Goal: Transaction & Acquisition: Purchase product/service

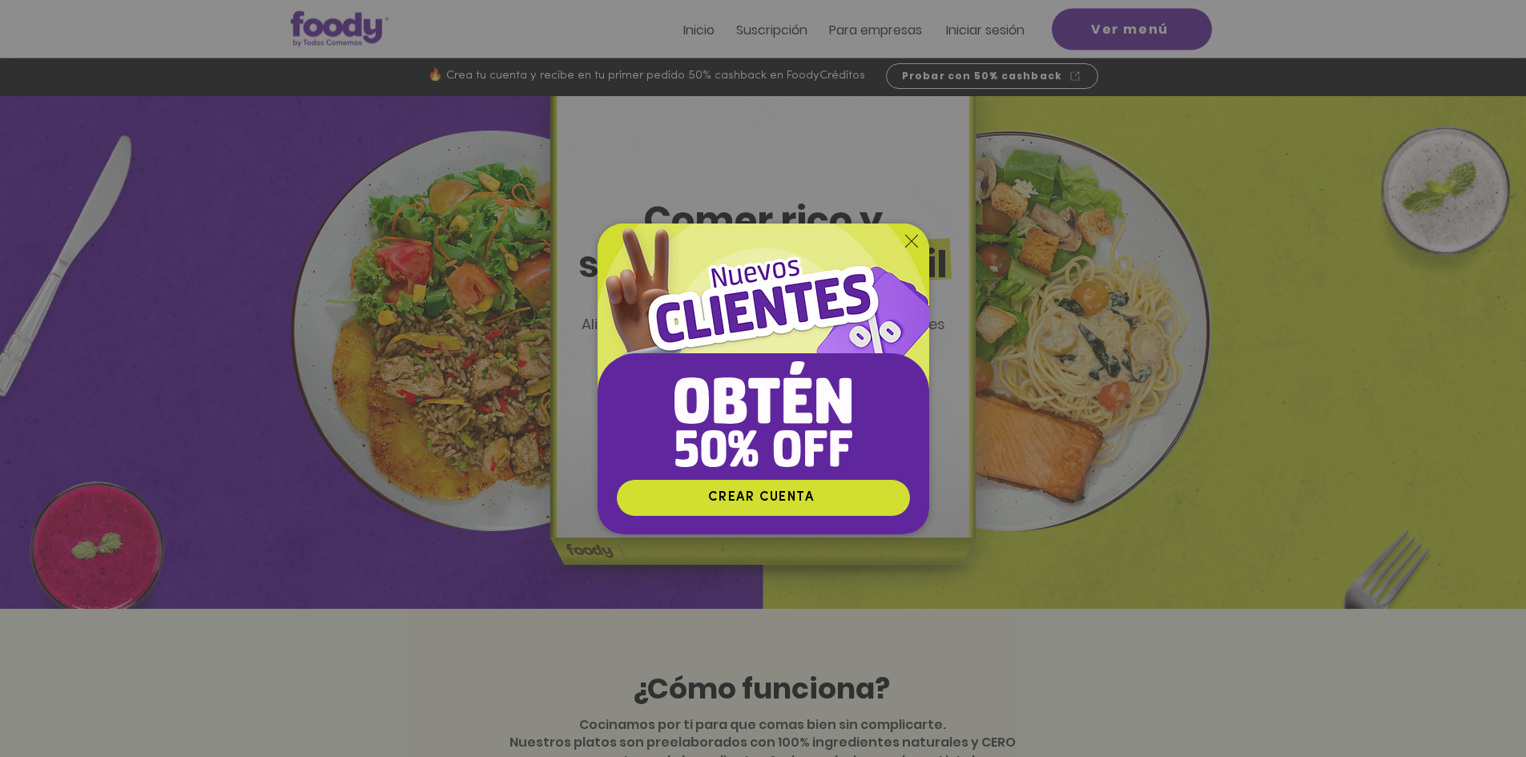
click at [905, 247] on icon "Volver al sitio" at bounding box center [911, 241] width 13 height 13
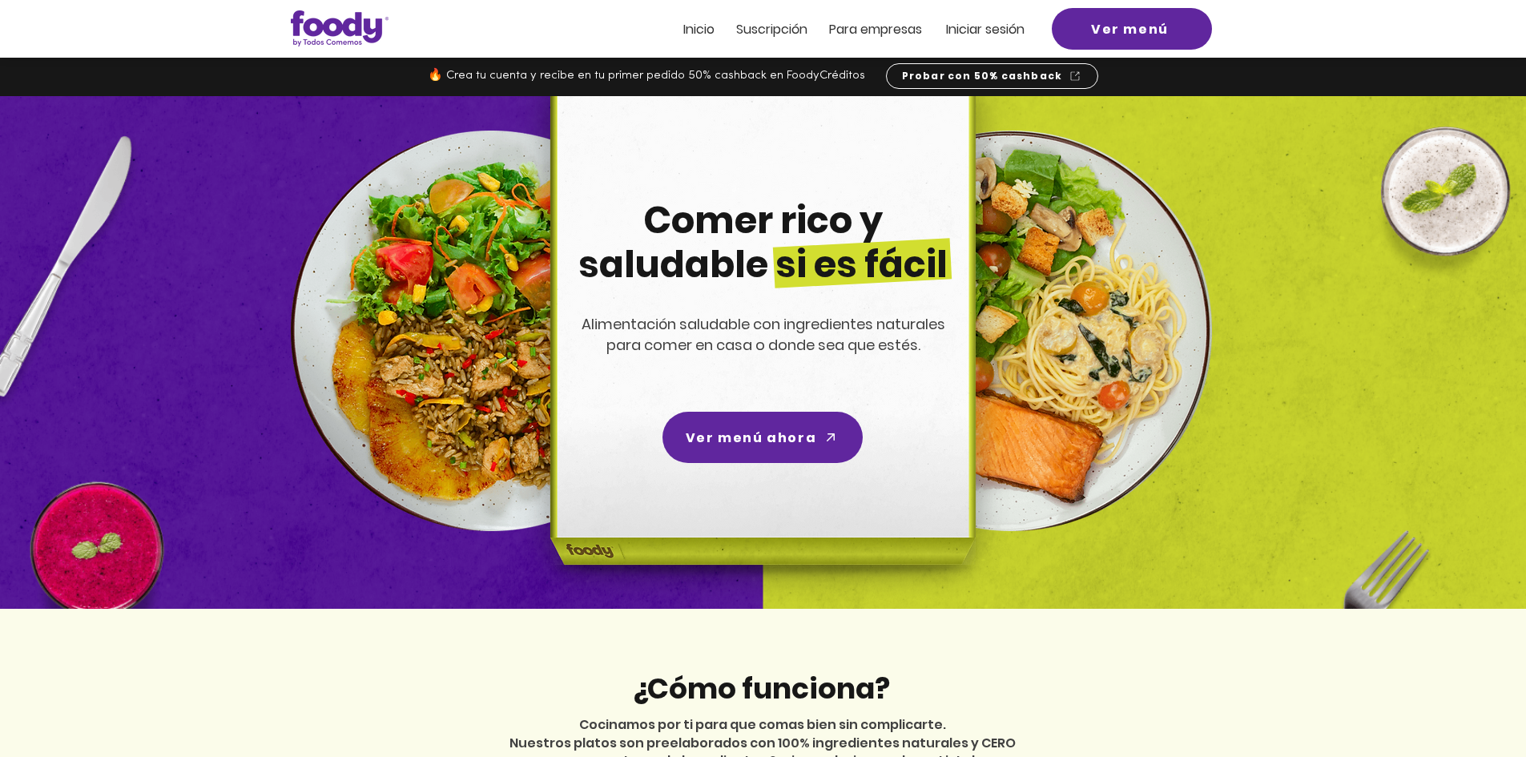
click at [1029, 26] on h2 "Iniciar sesión" at bounding box center [989, 28] width 87 height 18
click at [1013, 30] on span "Iniciar sesión" at bounding box center [985, 29] width 79 height 18
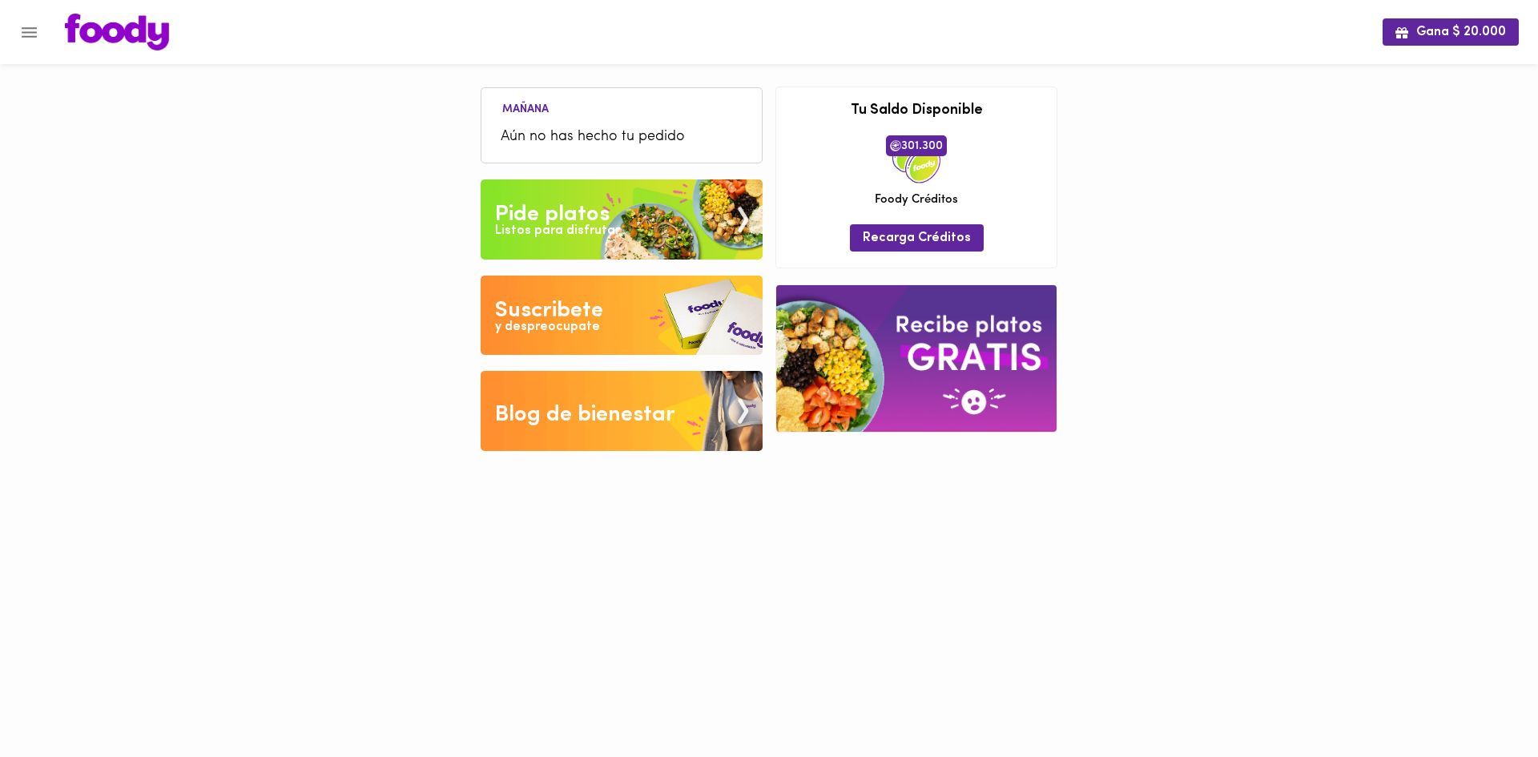
click at [562, 220] on div "Pide platos" at bounding box center [552, 215] width 115 height 32
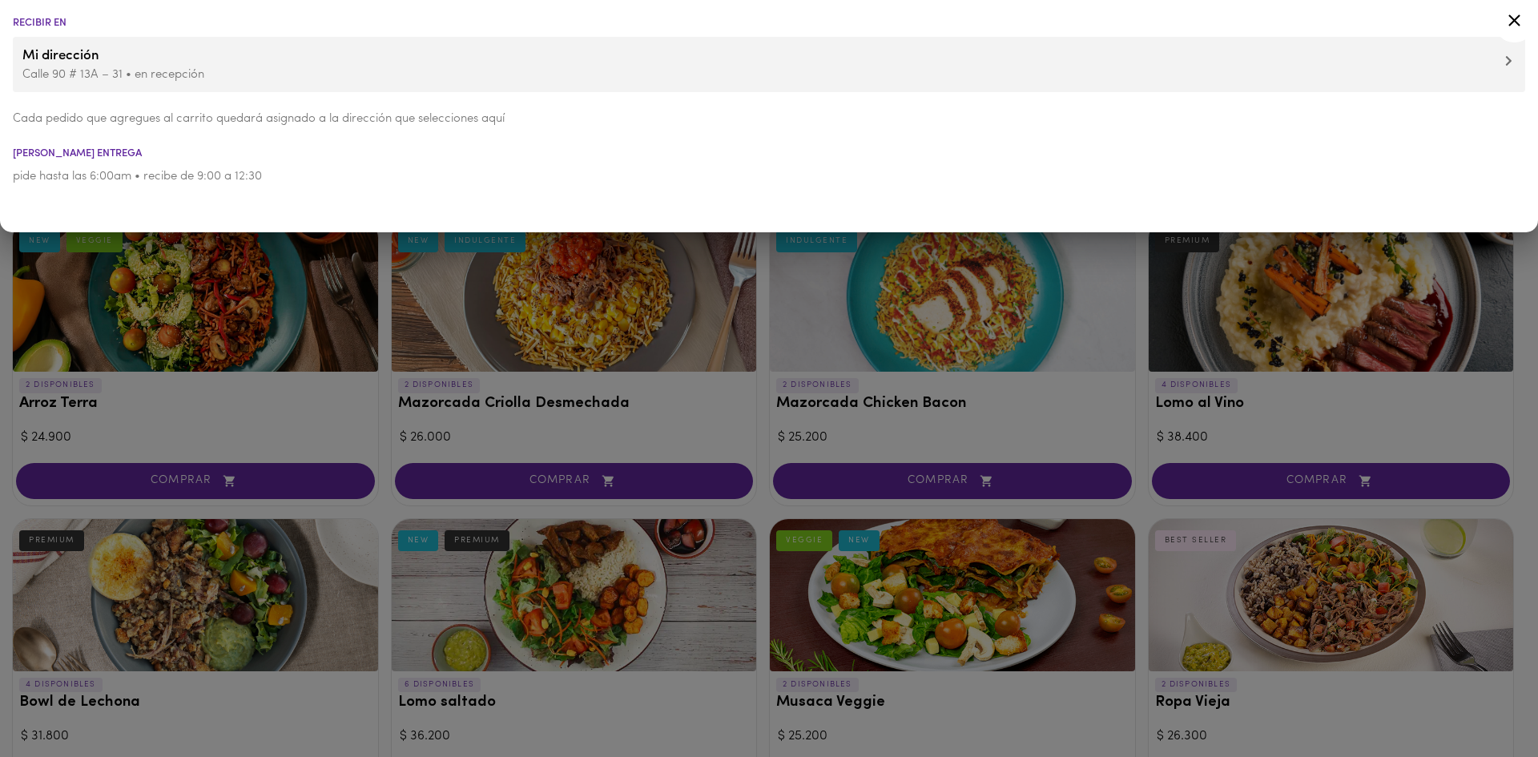
click at [1510, 26] on icon at bounding box center [1515, 20] width 20 height 20
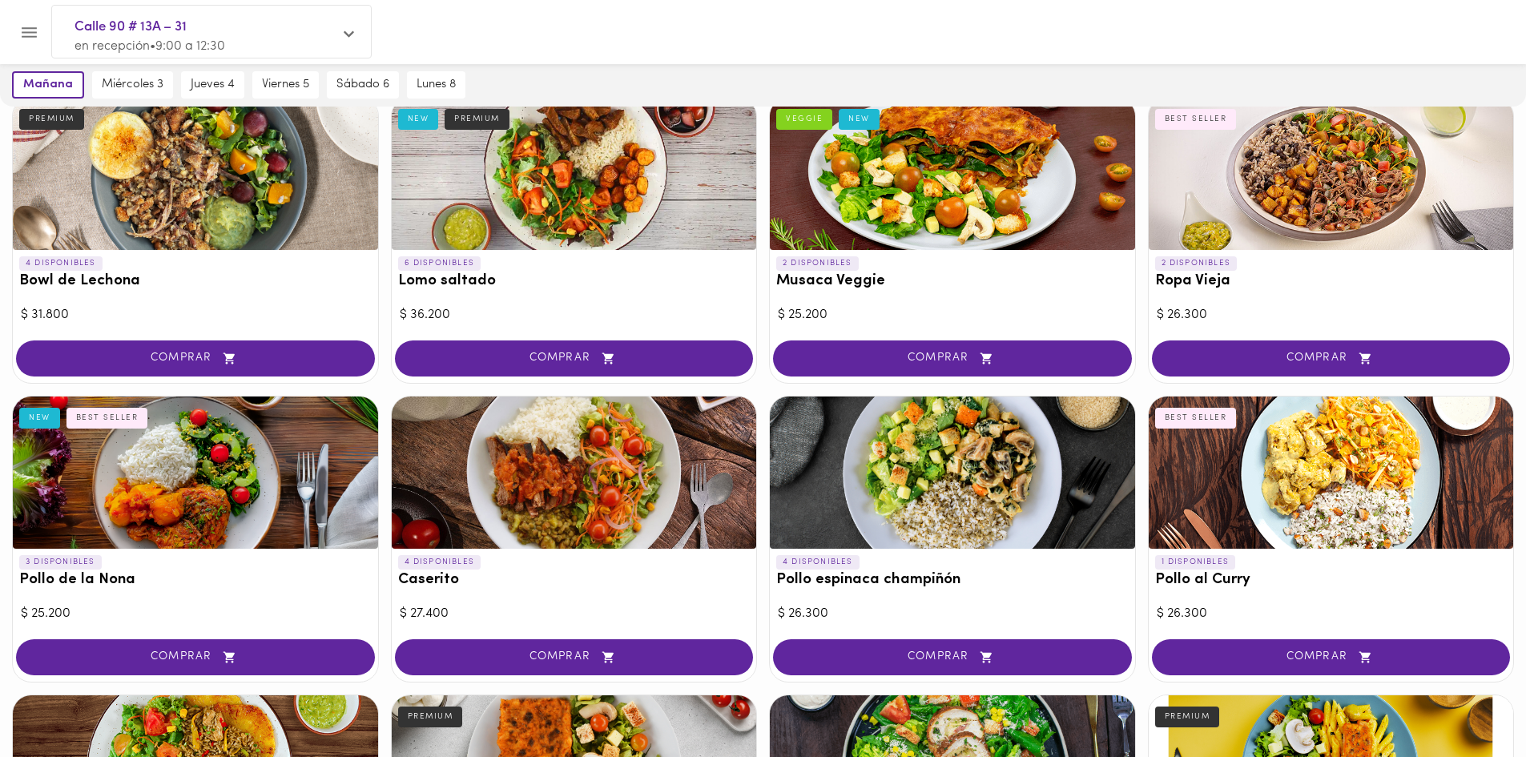
scroll to position [481, 0]
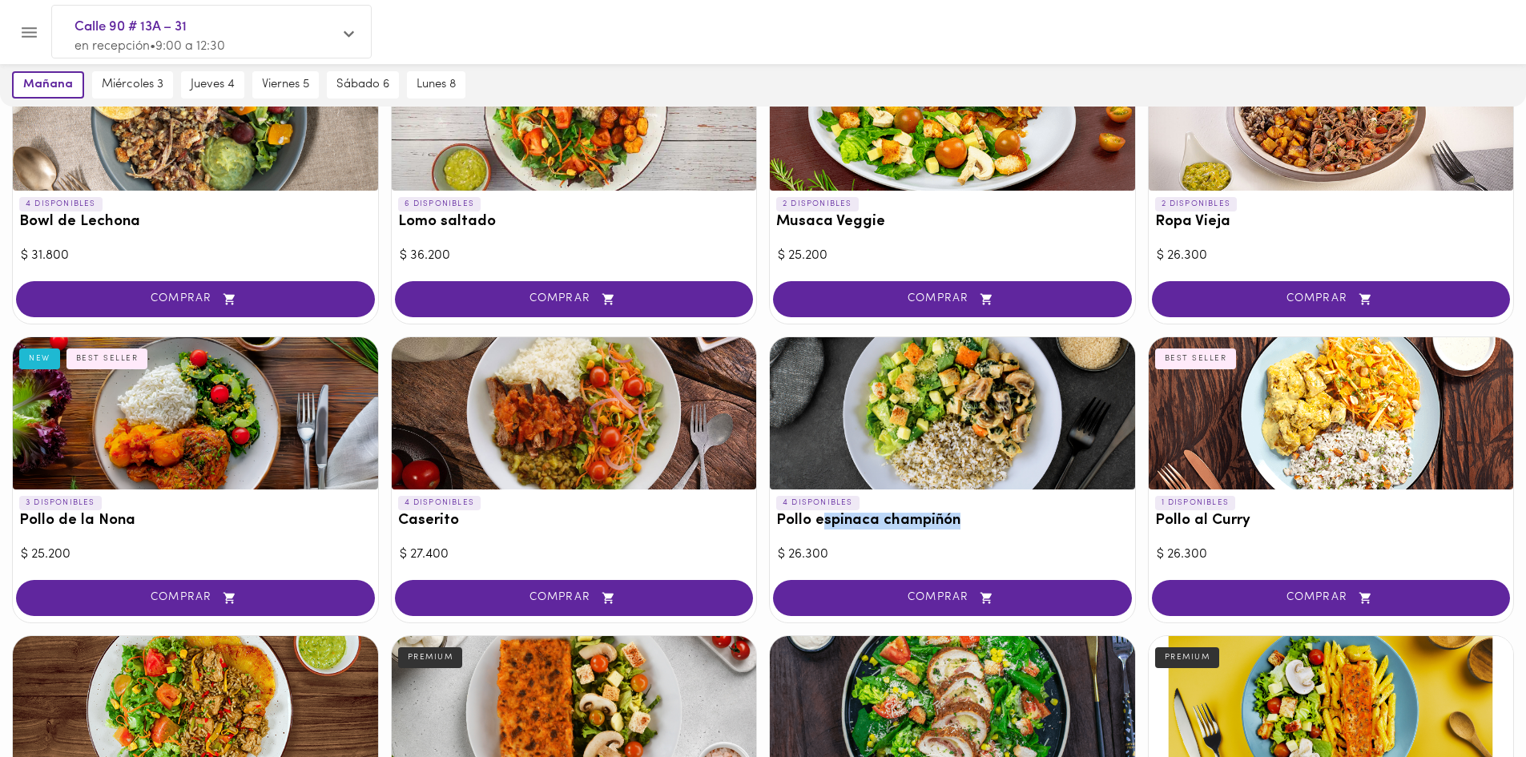
drag, startPoint x: 959, startPoint y: 525, endPoint x: 808, endPoint y: 525, distance: 150.6
click at [813, 526] on h3 "Pollo espinaca champiñón" at bounding box center [952, 521] width 352 height 17
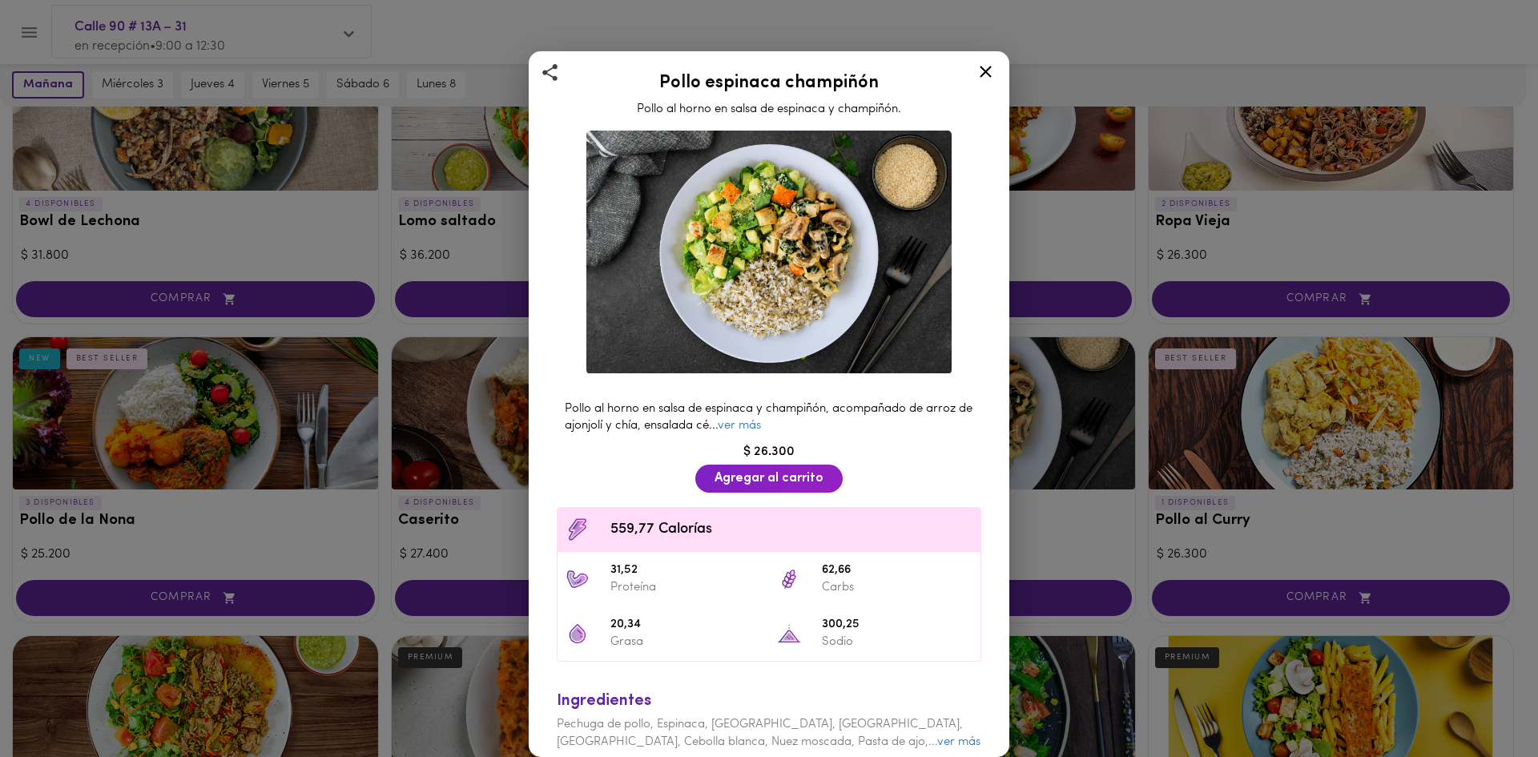
click at [775, 88] on h2 "Pollo espinaca champiñón" at bounding box center [769, 83] width 441 height 19
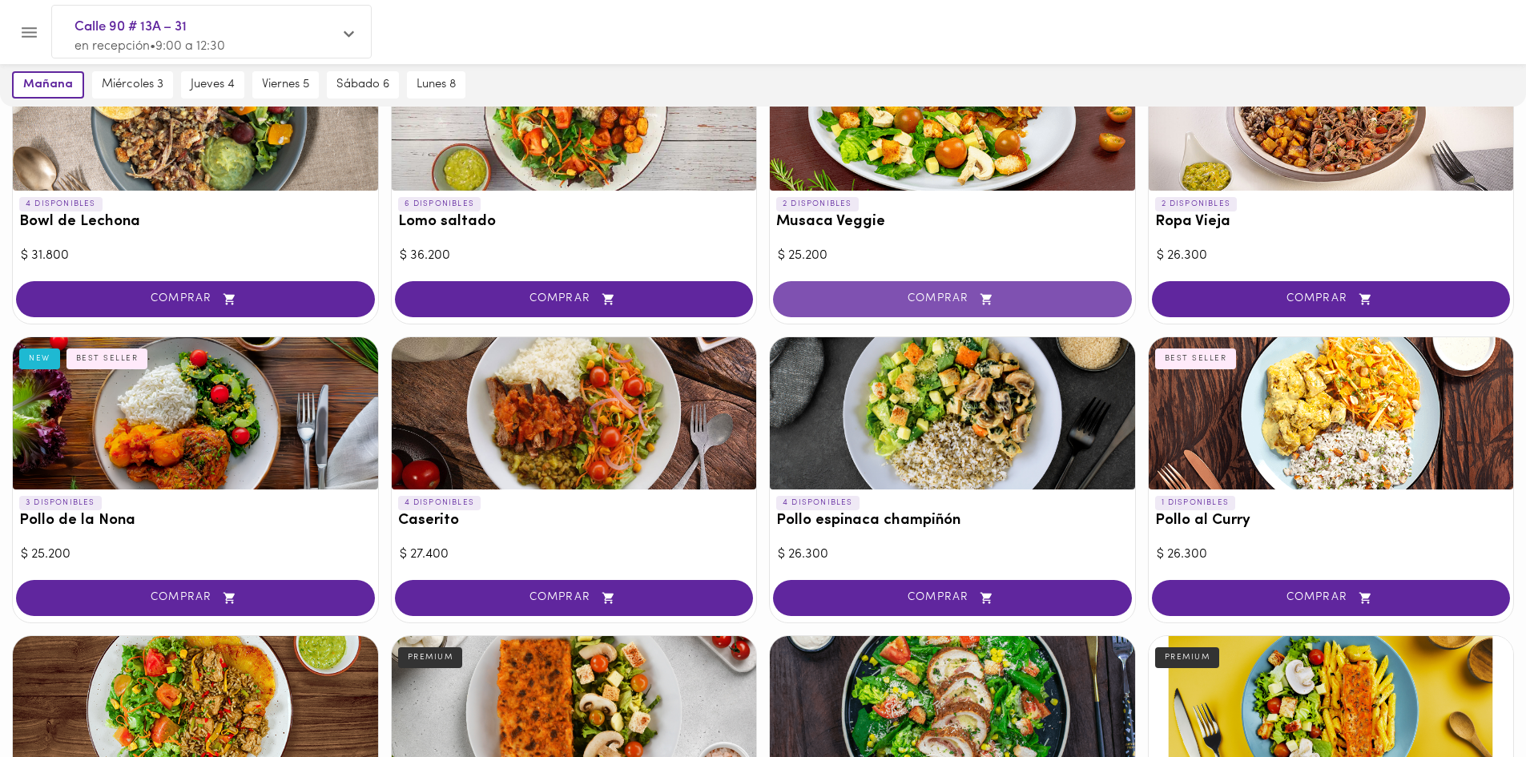
scroll to position [641, 0]
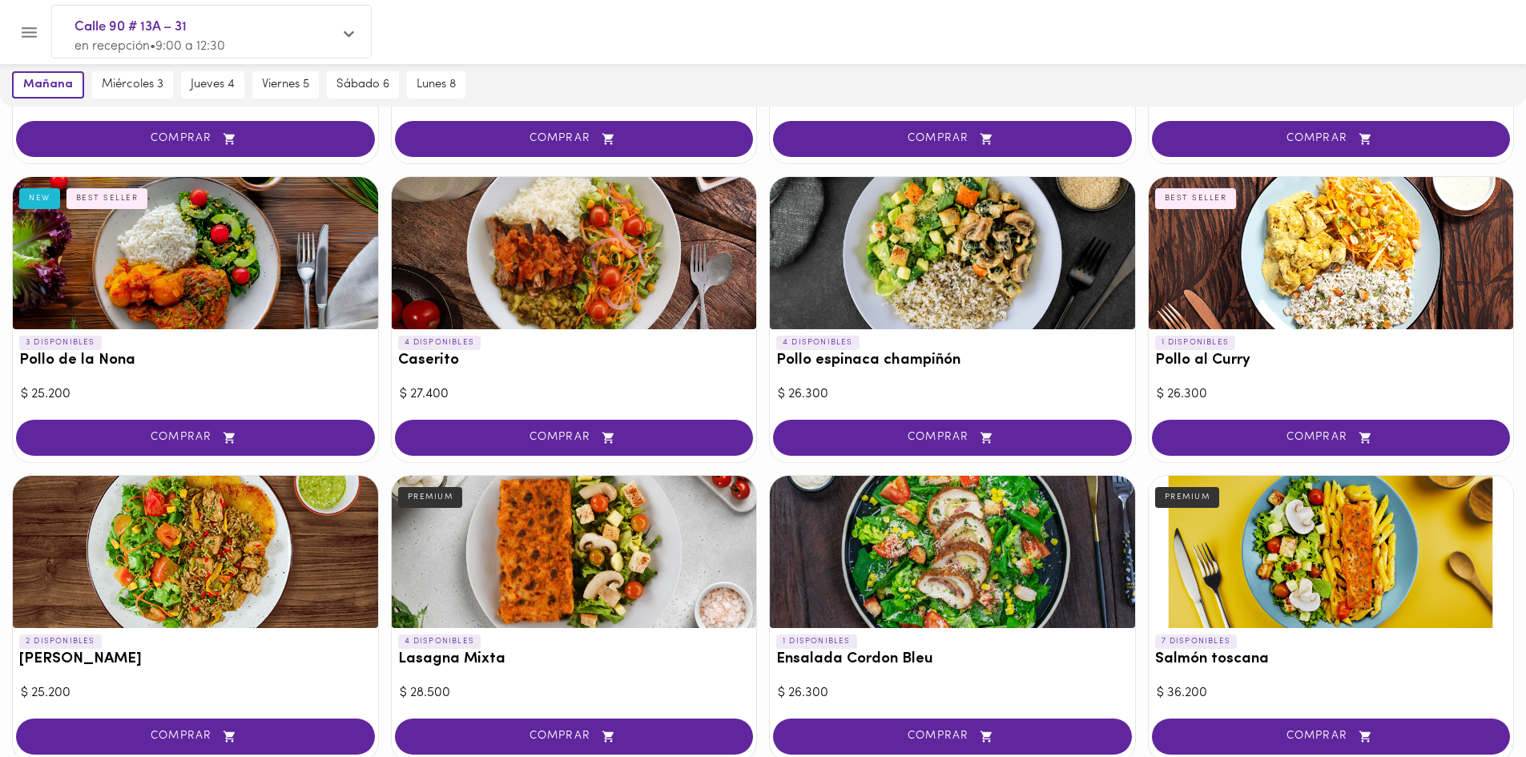
click at [440, 658] on h3 "Lasagna Mixta" at bounding box center [574, 659] width 352 height 17
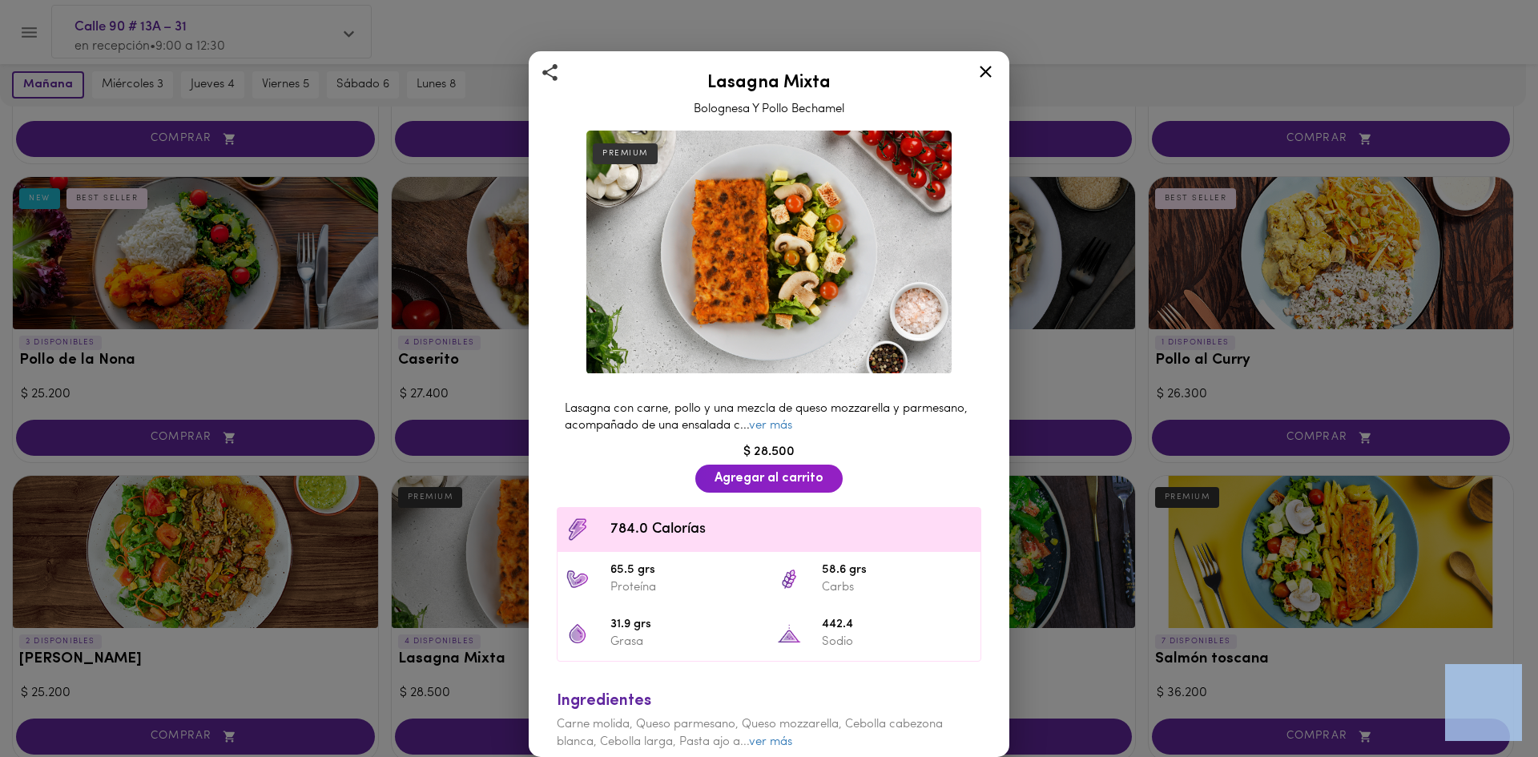
click at [440, 657] on div "Lasagna Mixta Bolognesa Y Pollo Bechamel PREMIUM Lasagna con carne, pollo y una…" at bounding box center [769, 378] width 1538 height 757
click at [782, 78] on h2 "Lasagna Mixta" at bounding box center [769, 83] width 441 height 19
copy h2 "Lasagna Mixta"
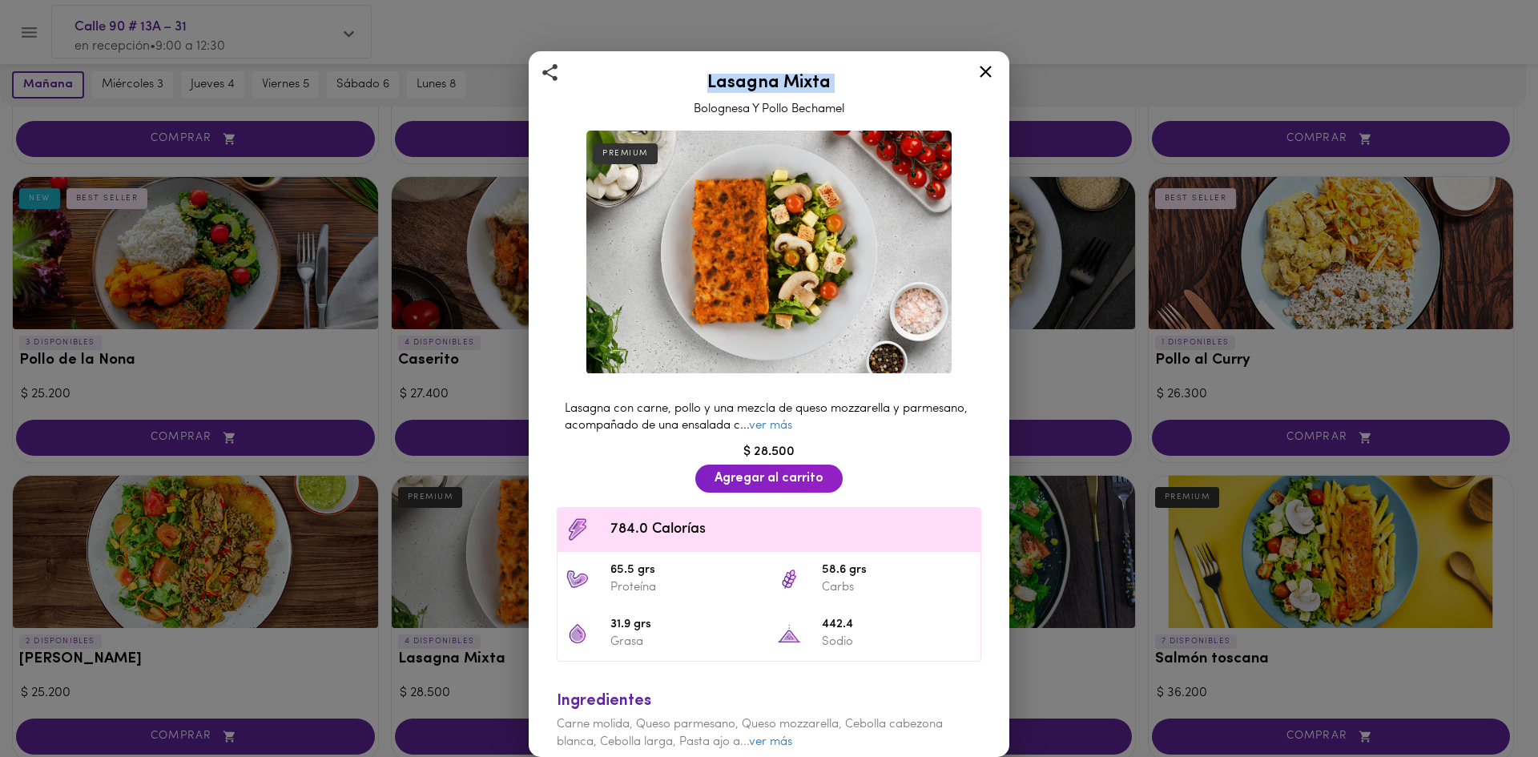
click at [989, 71] on icon at bounding box center [986, 72] width 20 height 20
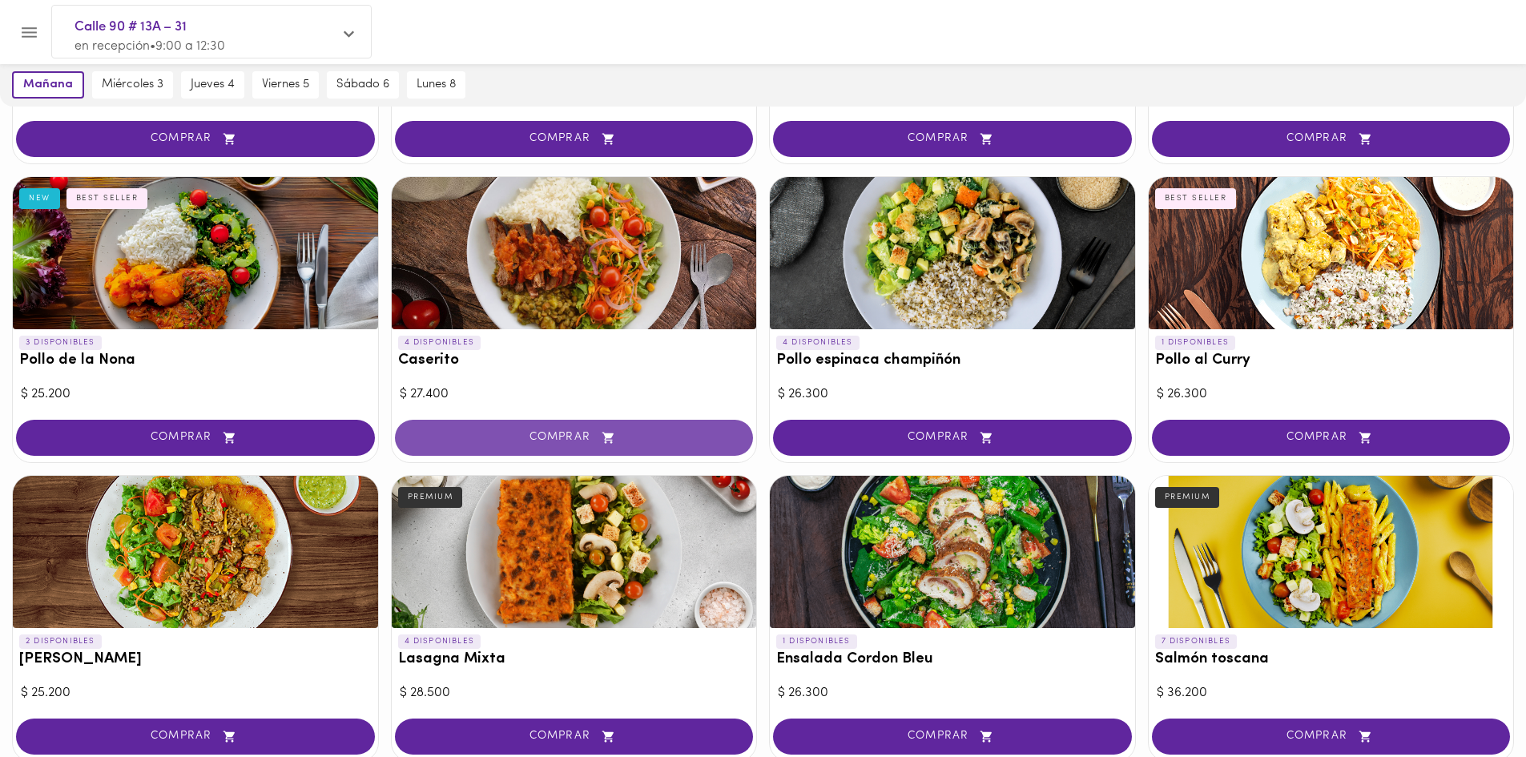
scroll to position [881, 0]
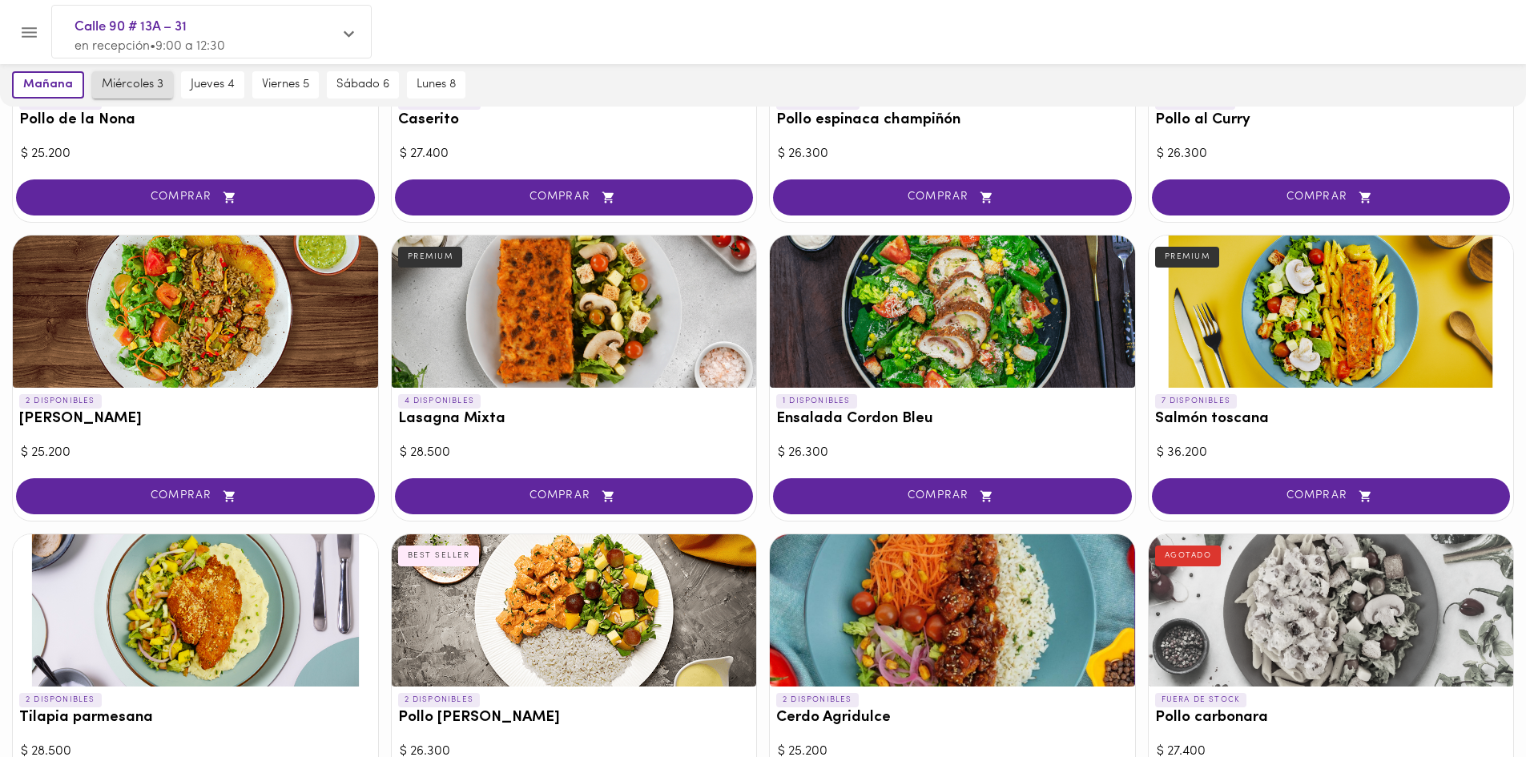
click at [149, 88] on span "miércoles 3" at bounding box center [133, 85] width 62 height 14
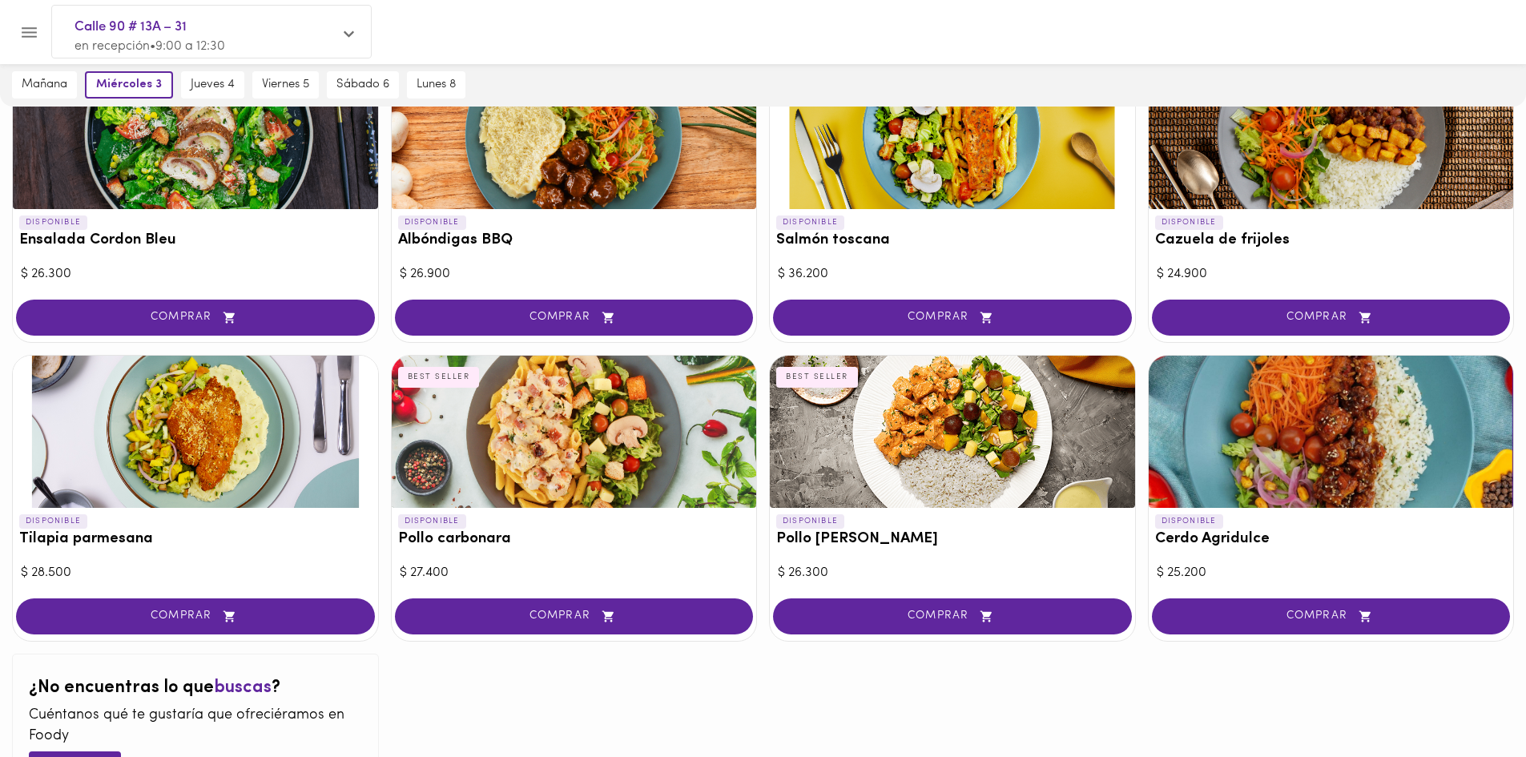
scroll to position [1362, 0]
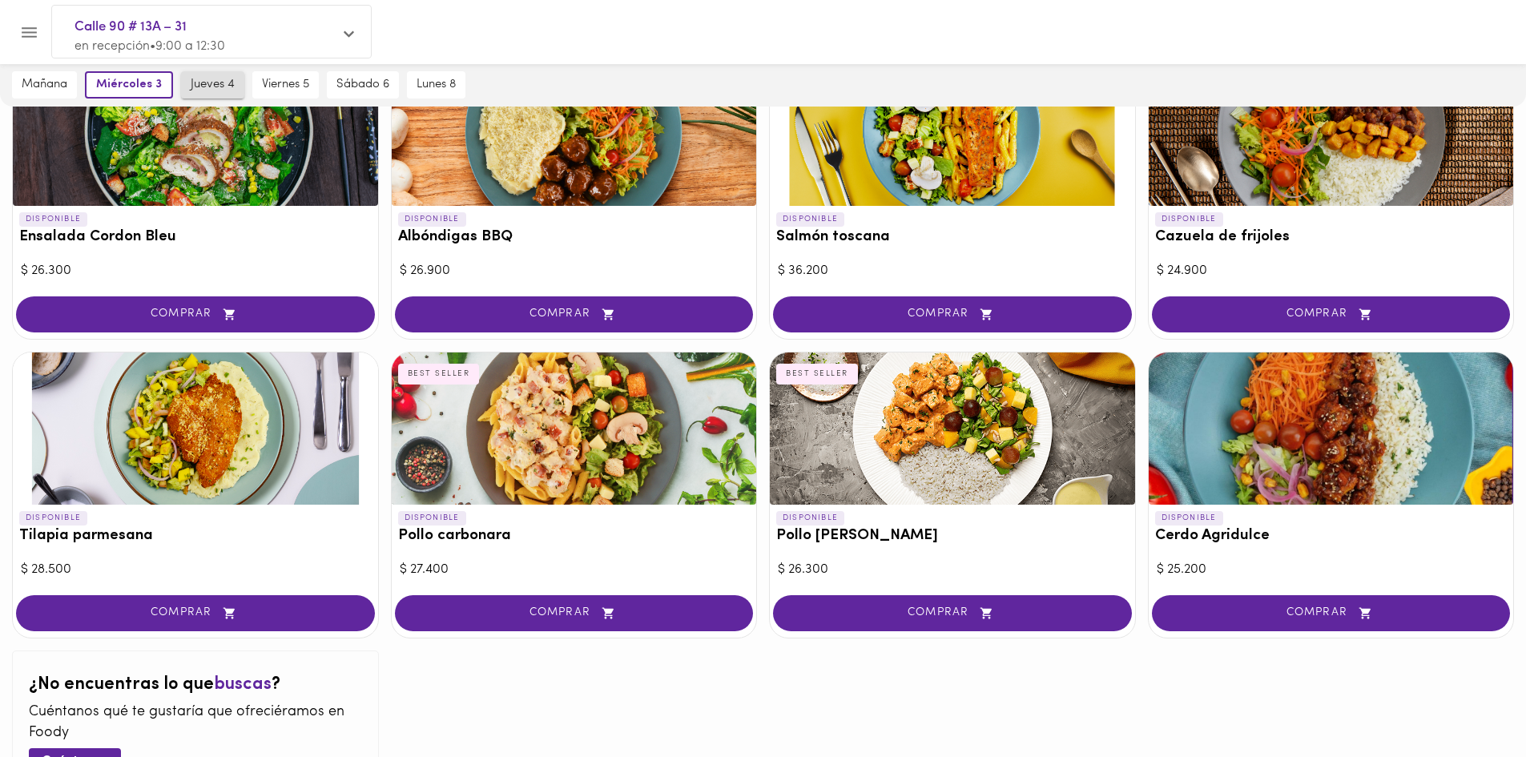
click at [212, 87] on span "jueves 4" at bounding box center [213, 85] width 44 height 14
click at [519, 538] on h3 "Pollo carbonara" at bounding box center [574, 536] width 352 height 17
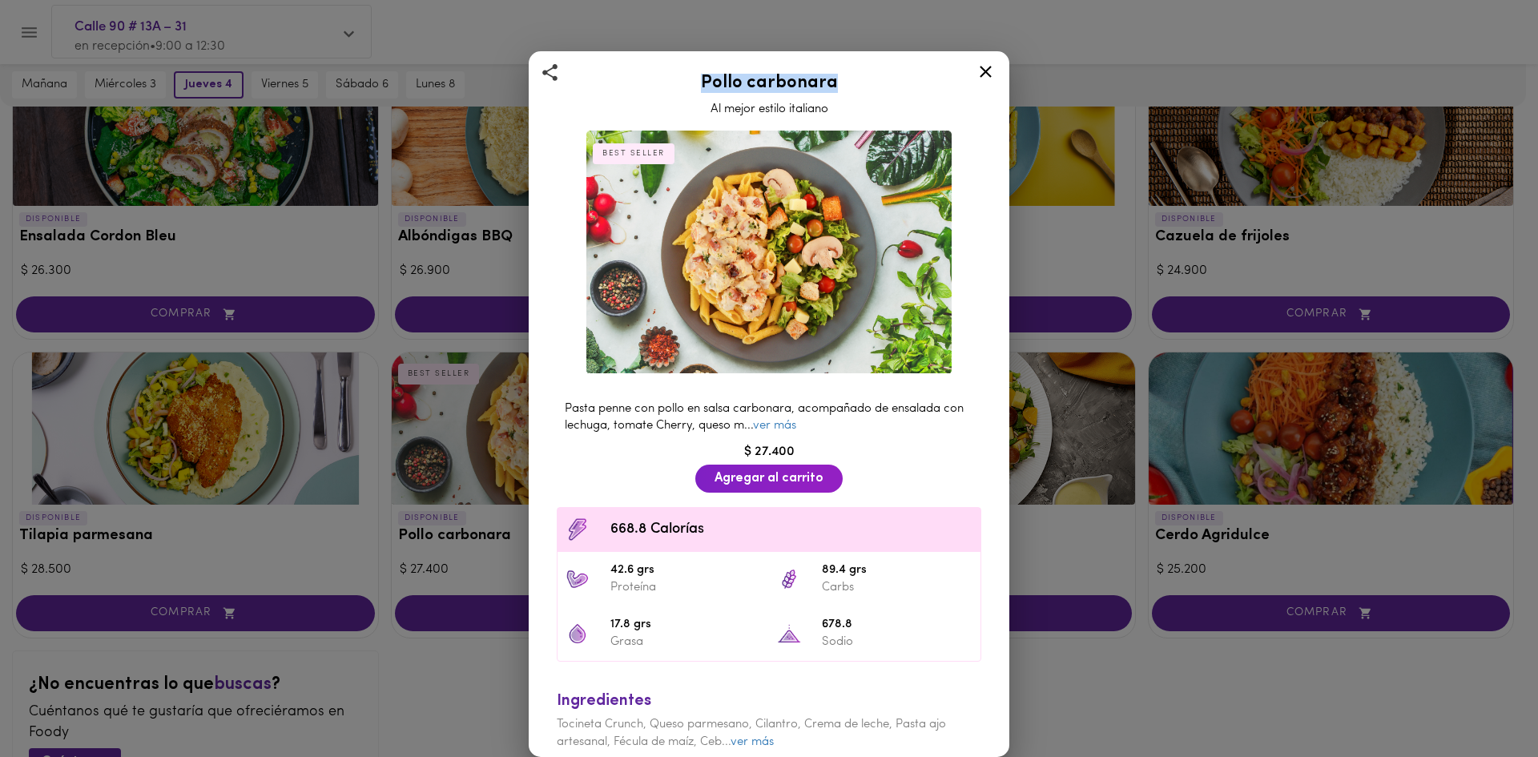
drag, startPoint x: 808, startPoint y: 82, endPoint x: 694, endPoint y: 80, distance: 114.6
click at [694, 80] on h2 "Pollo carbonara" at bounding box center [769, 83] width 441 height 19
copy h2 "Pollo carbonara"
click at [982, 76] on icon at bounding box center [986, 72] width 12 height 12
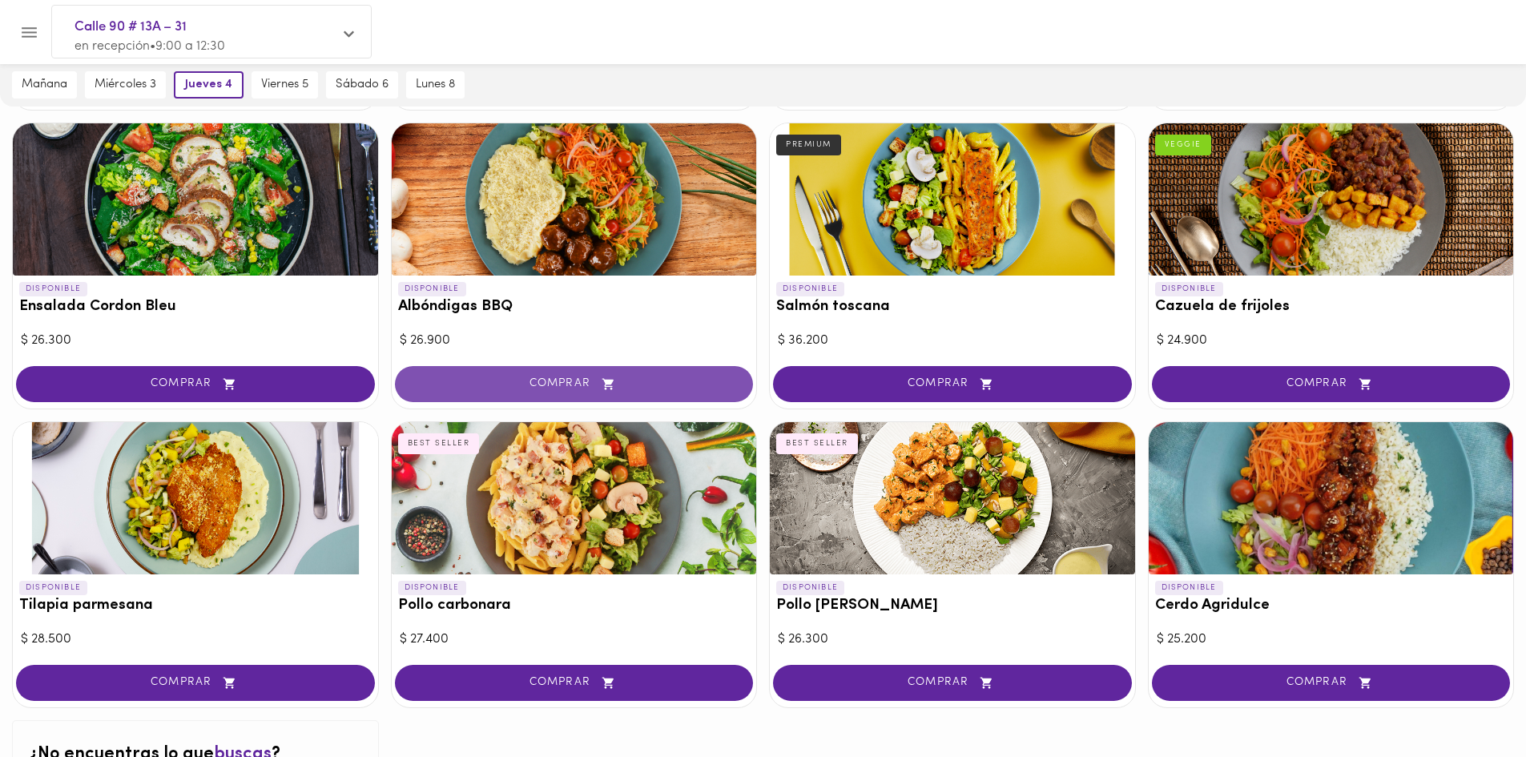
scroll to position [1202, 0]
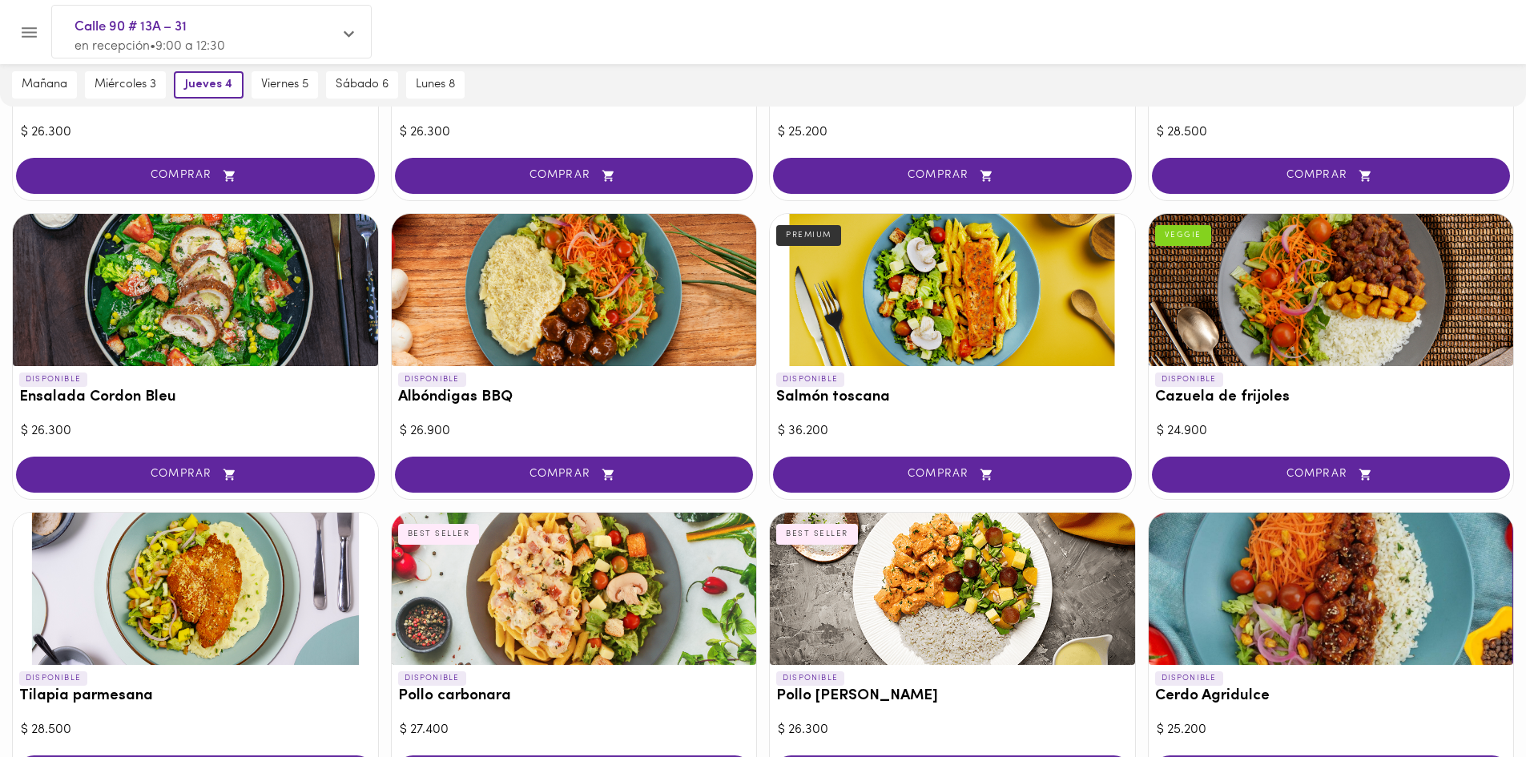
click at [88, 398] on h3 "Ensalada Cordon Bleu" at bounding box center [195, 397] width 352 height 17
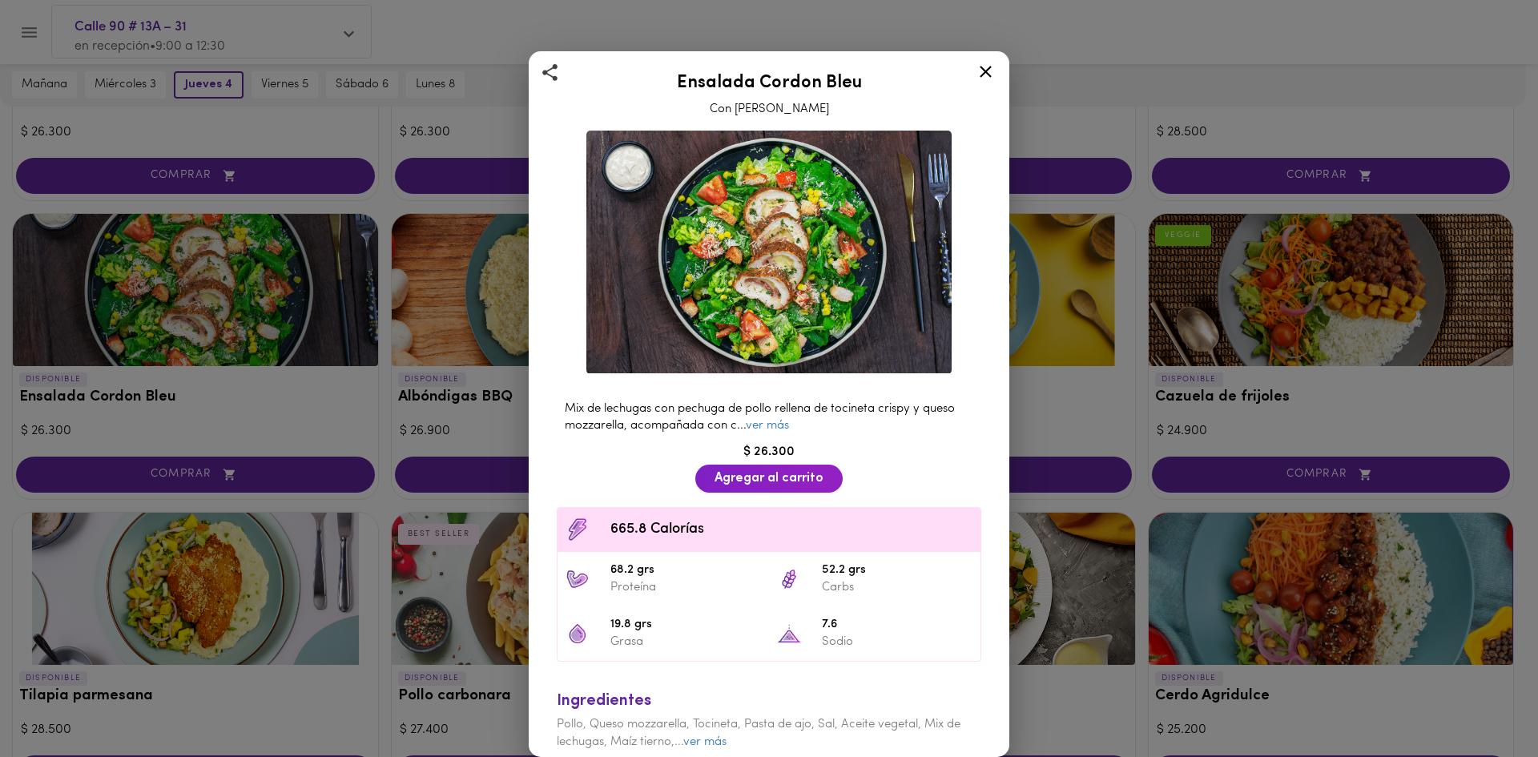
click at [800, 85] on h2 "Ensalada Cordon Bleu" at bounding box center [769, 83] width 441 height 19
copy h2 "Ensalada Cordon Bleu"
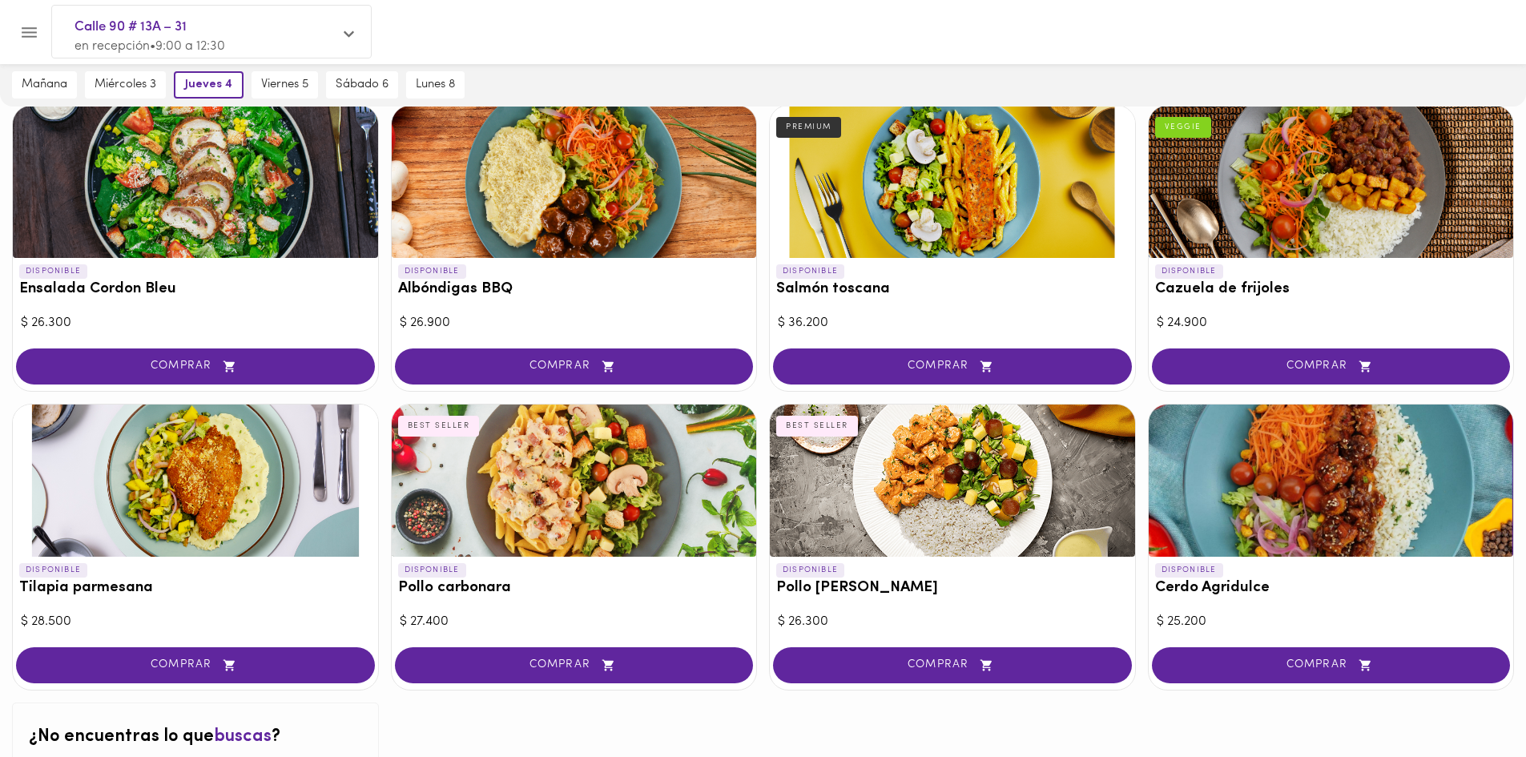
scroll to position [1282, 0]
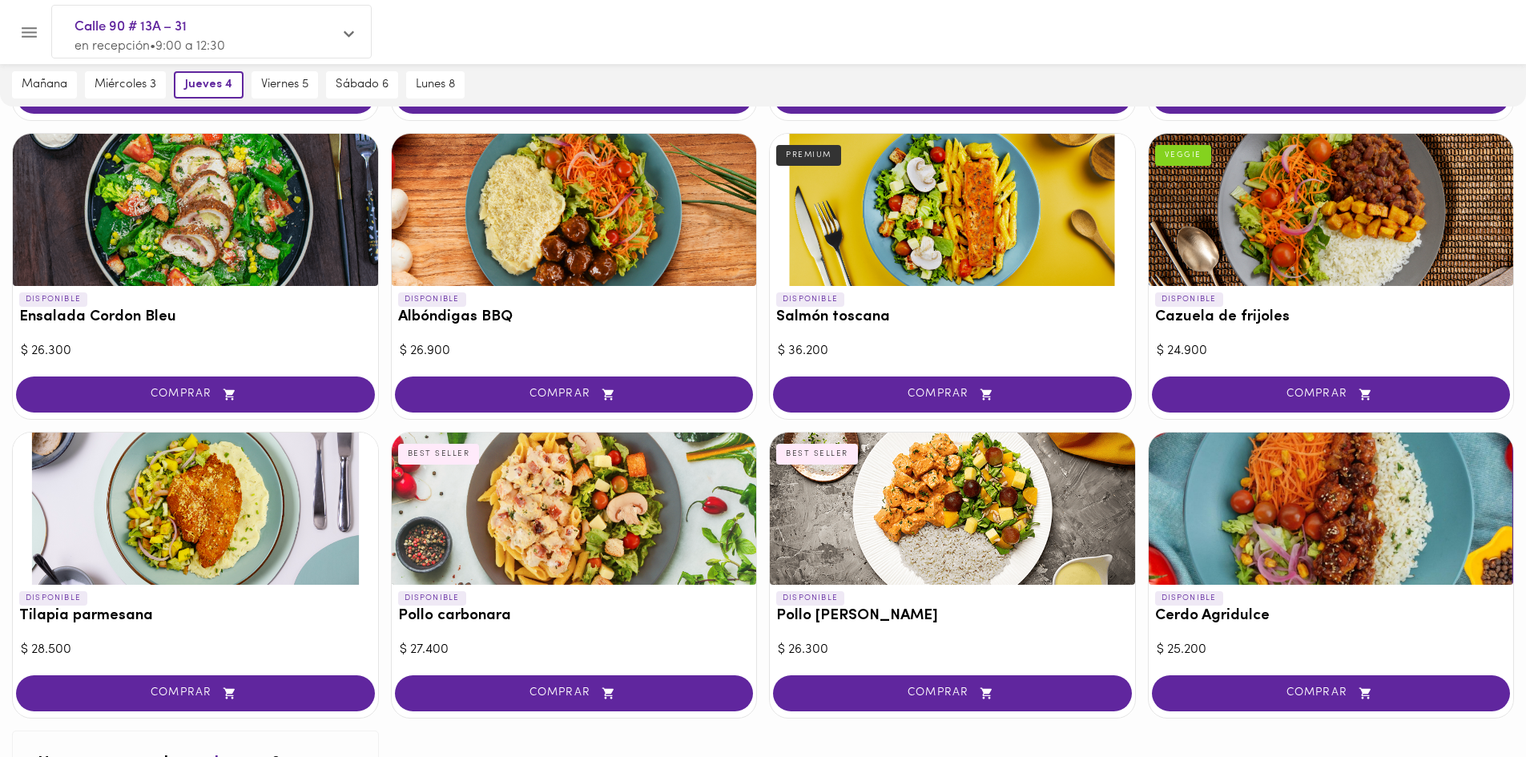
click at [917, 621] on h3 "Pollo Tikka Massala" at bounding box center [952, 616] width 352 height 17
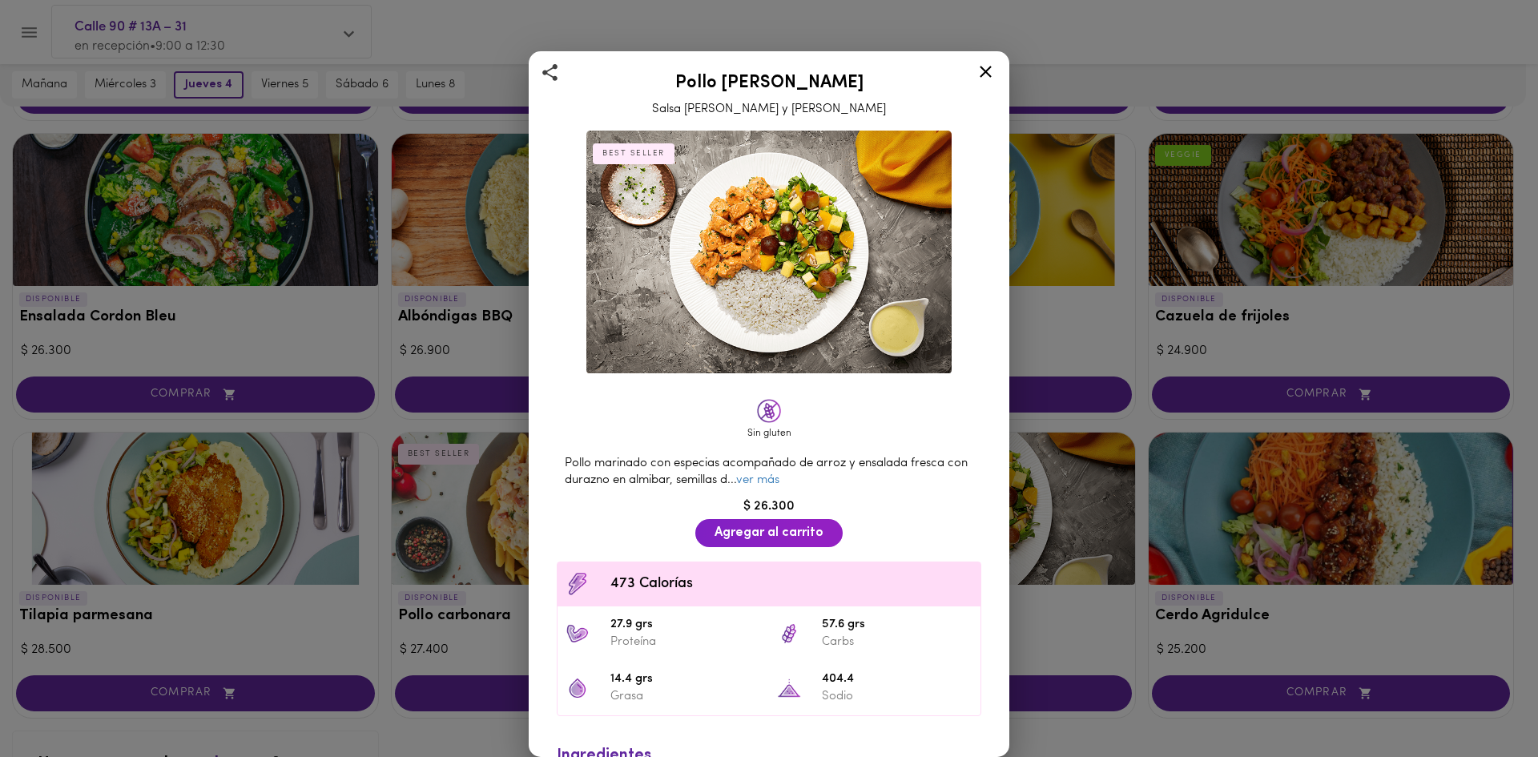
click at [781, 90] on h2 "Pollo Tikka Massala" at bounding box center [769, 83] width 441 height 19
copy h2 "Pollo Tikka Massala"
click at [976, 79] on icon at bounding box center [986, 72] width 20 height 20
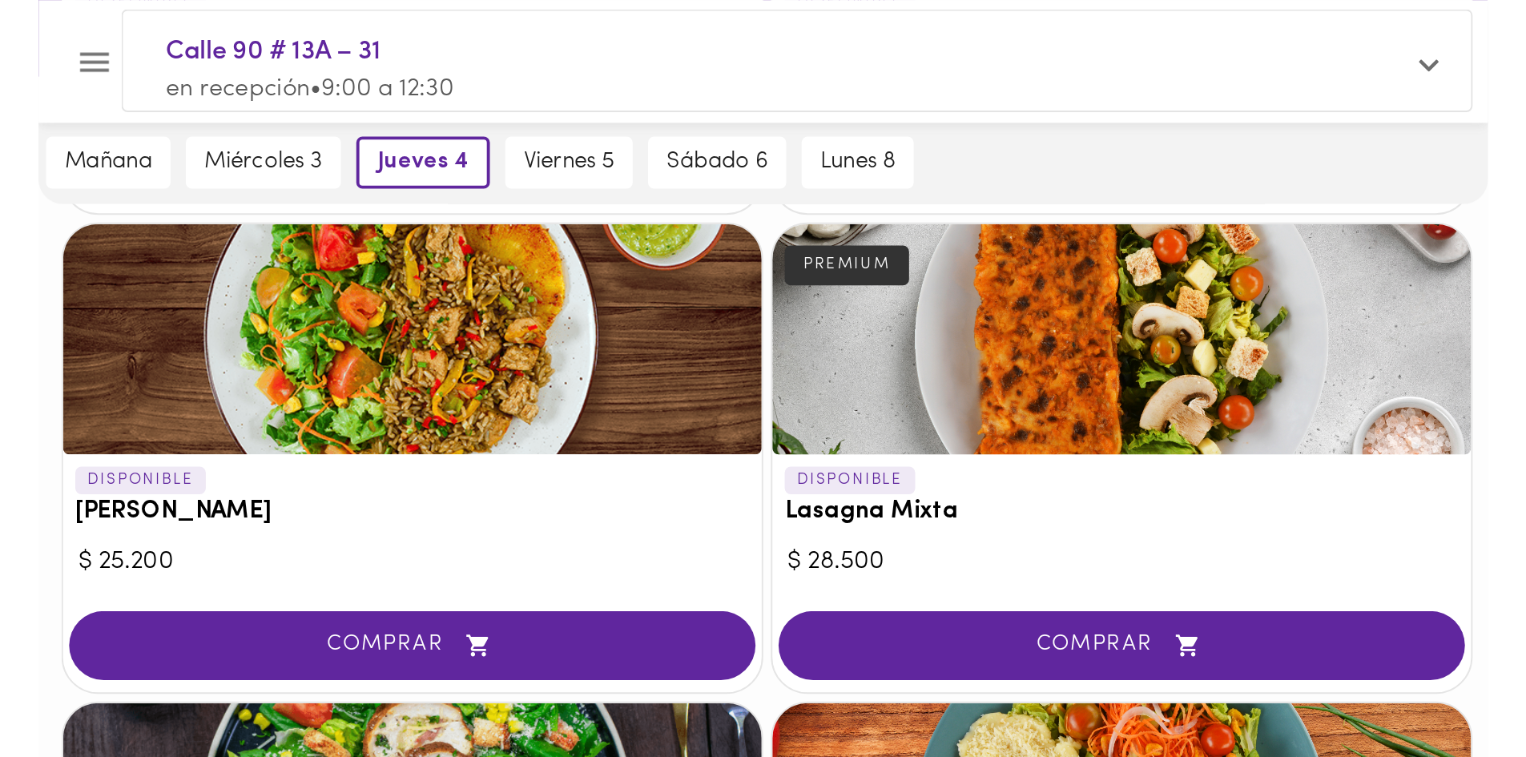
scroll to position [1282, 0]
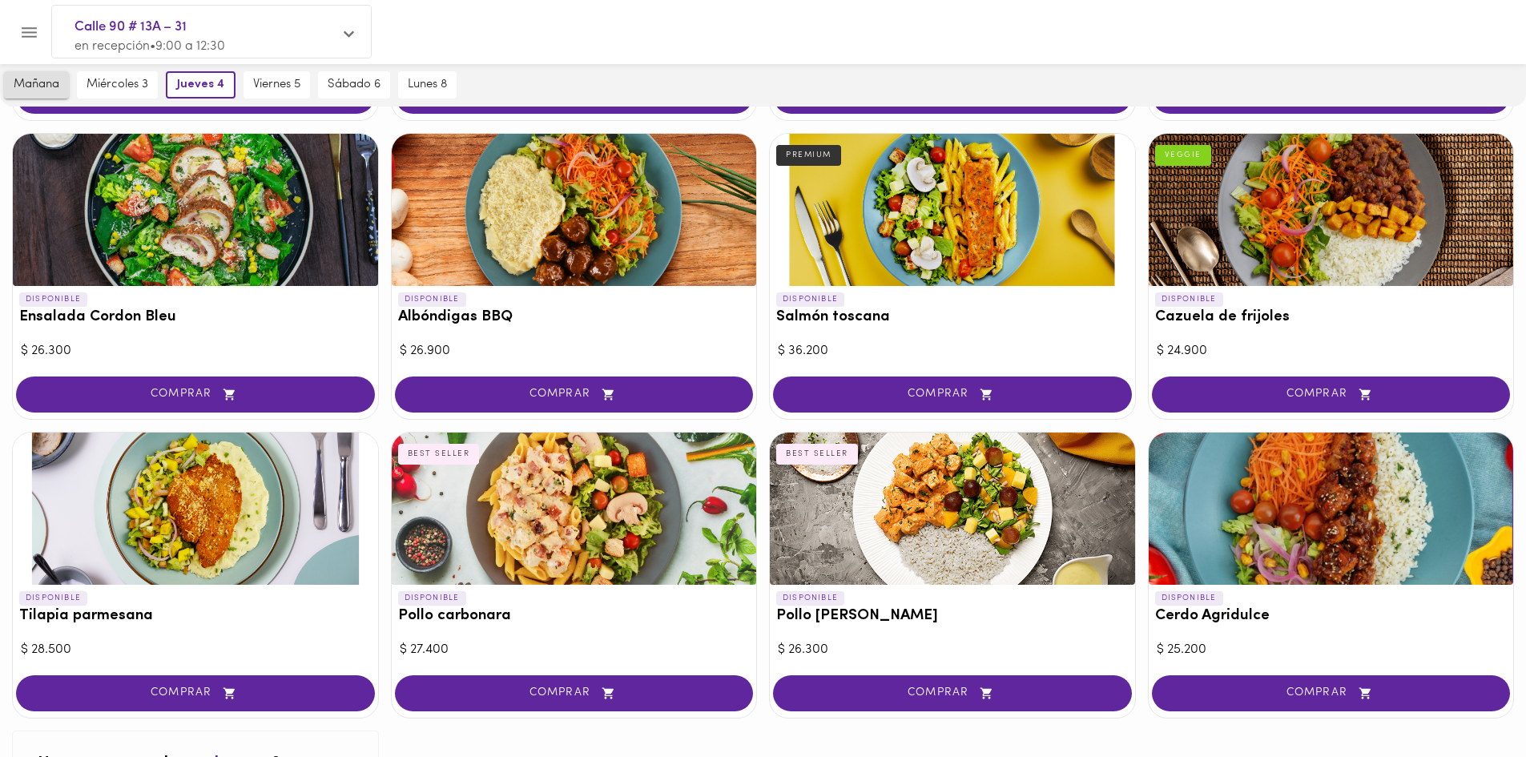
click at [50, 76] on button "mañana" at bounding box center [36, 84] width 65 height 27
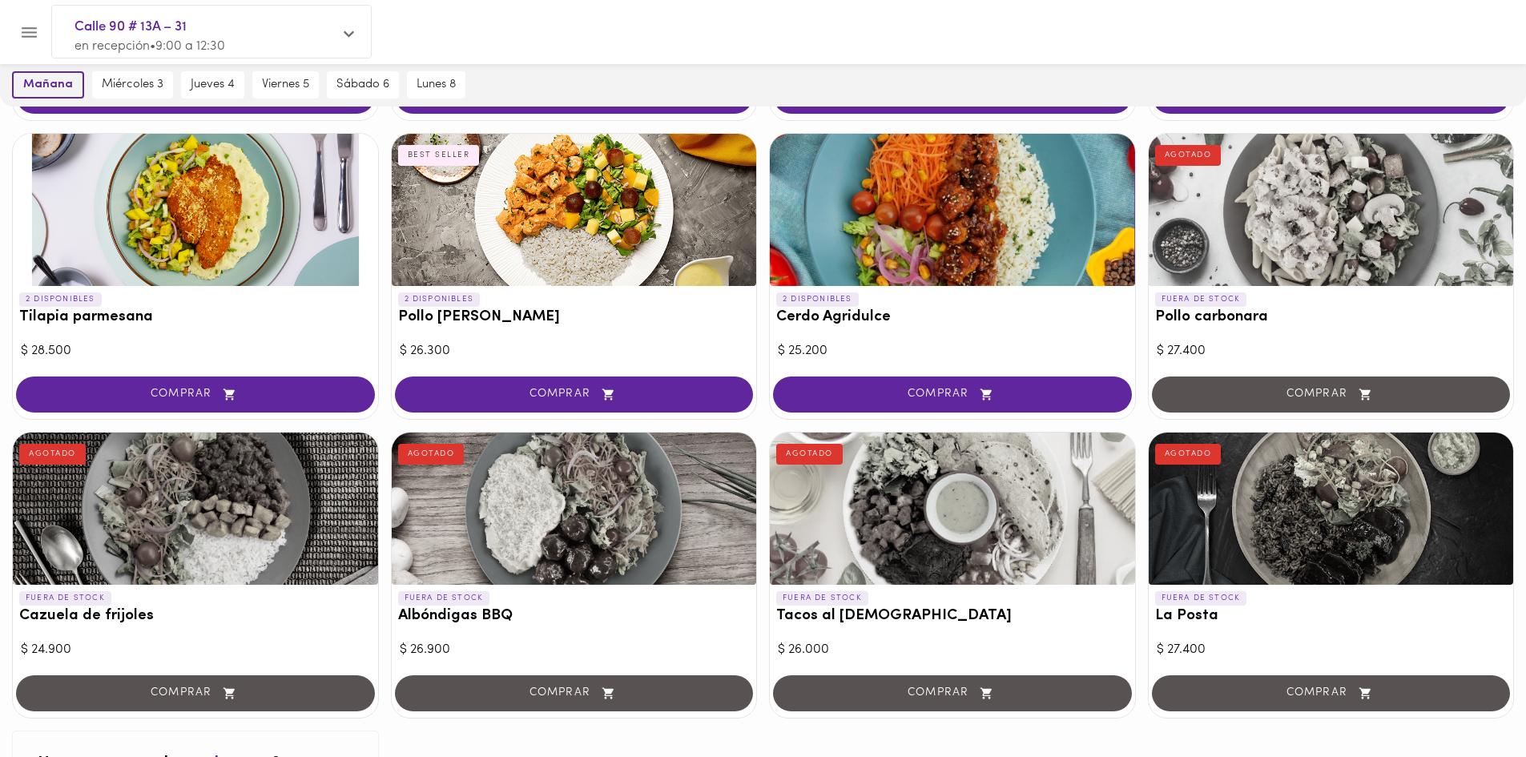
scroll to position [983, 0]
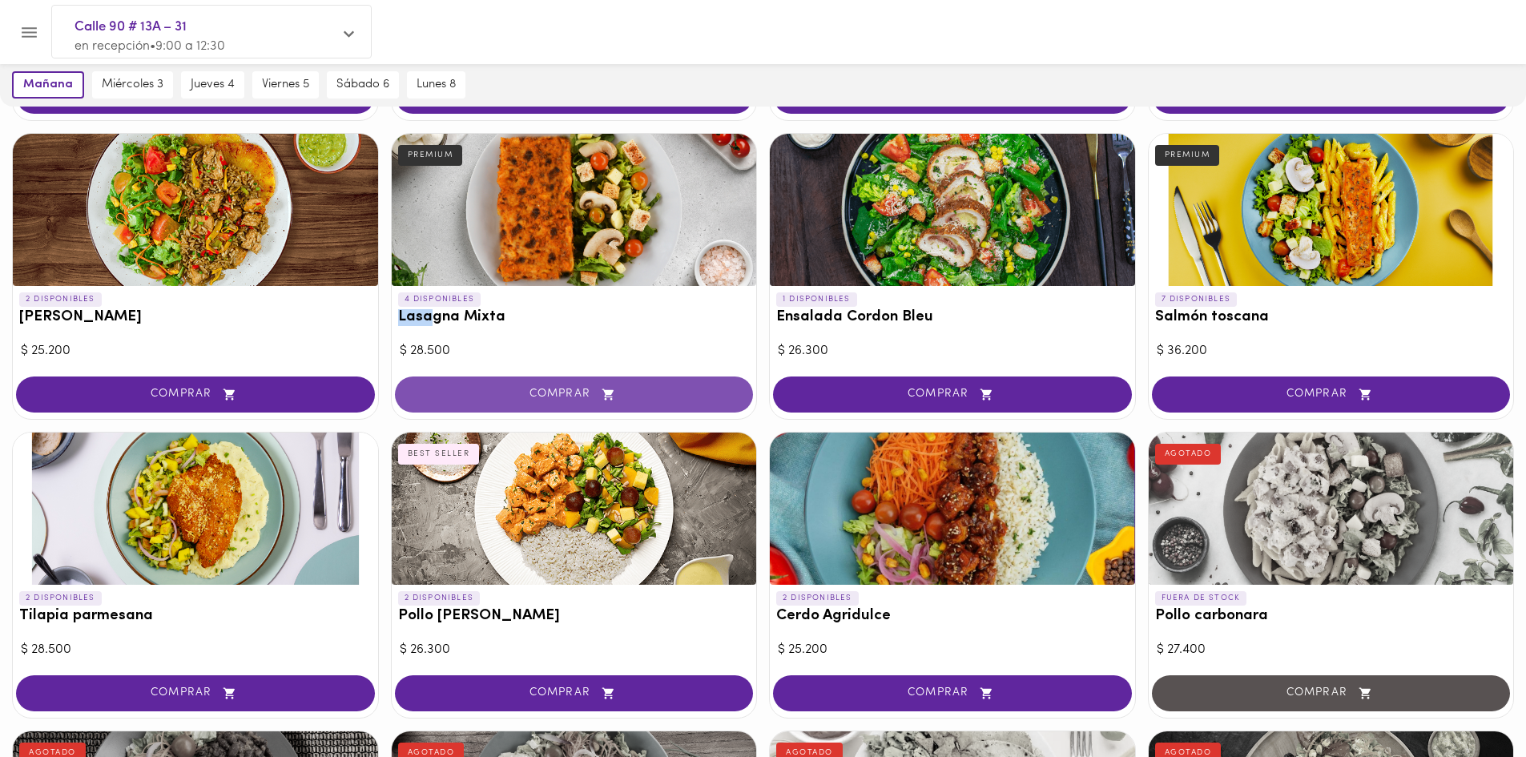
click at [592, 377] on button "COMPRAR" at bounding box center [574, 395] width 359 height 36
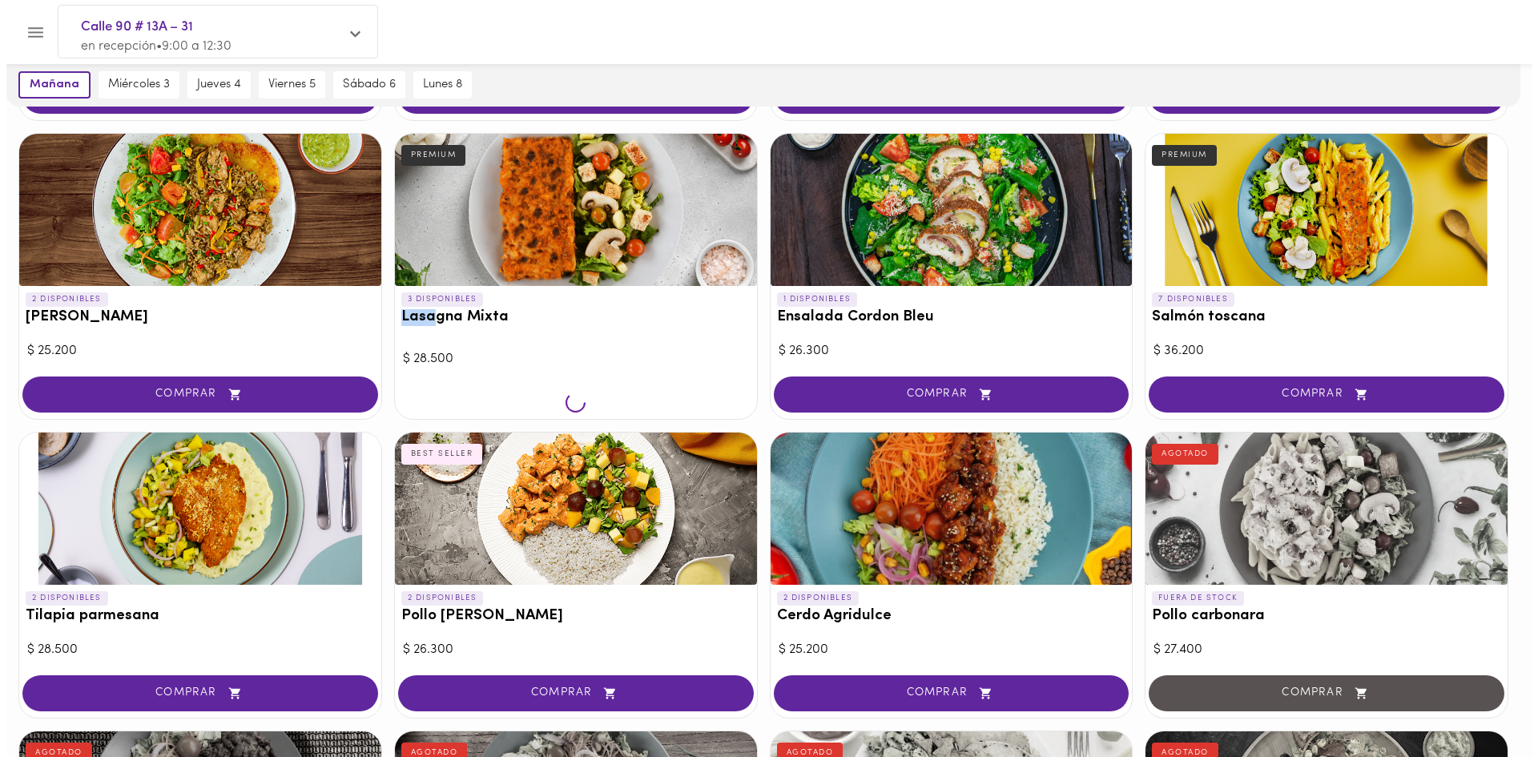
scroll to position [984, 0]
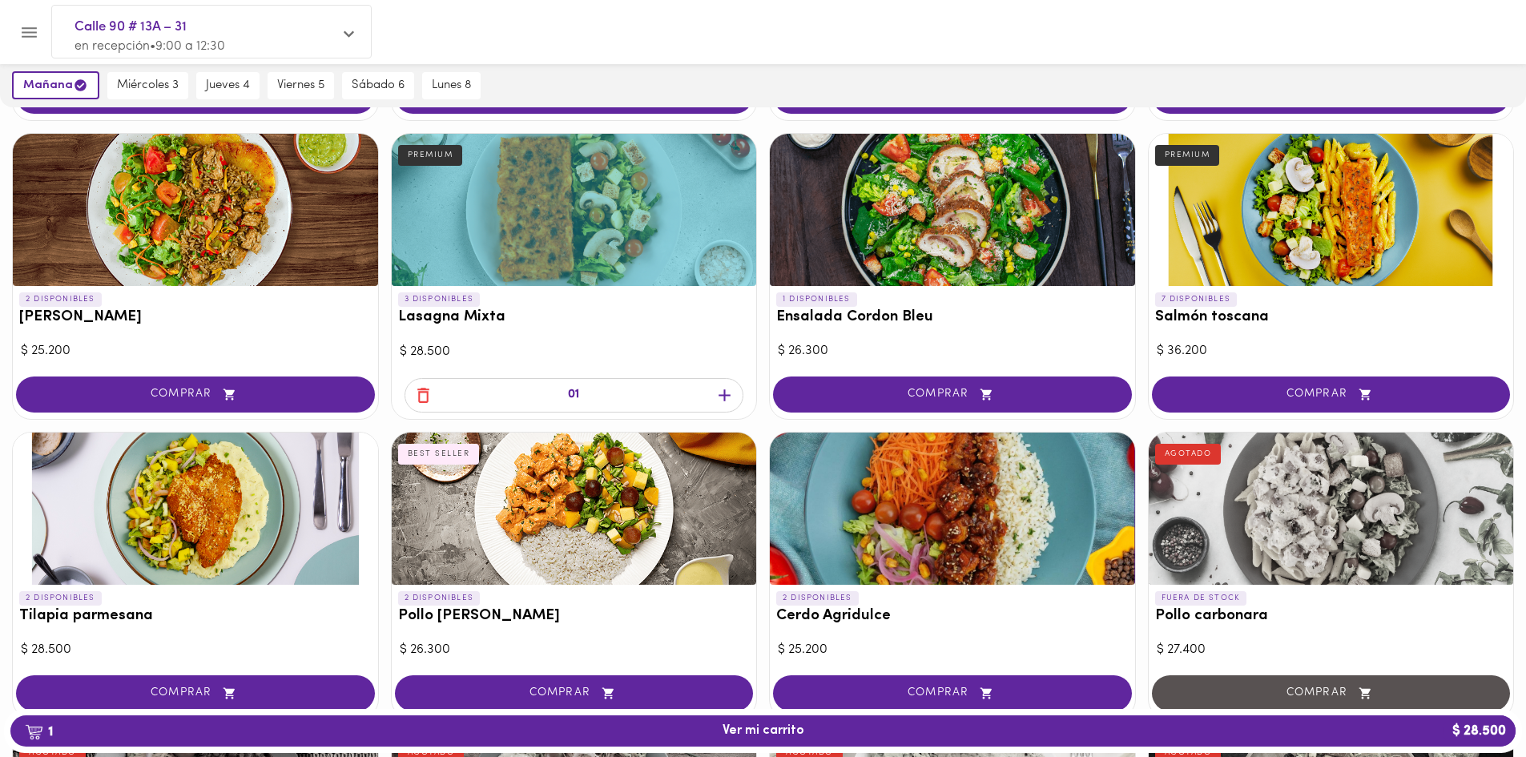
click at [1267, 750] on div "1 Ver mi carrito $ 28.500" at bounding box center [763, 731] width 1518 height 44
click at [1271, 736] on span "1 Ver mi carrito $ 28.500" at bounding box center [763, 730] width 1480 height 15
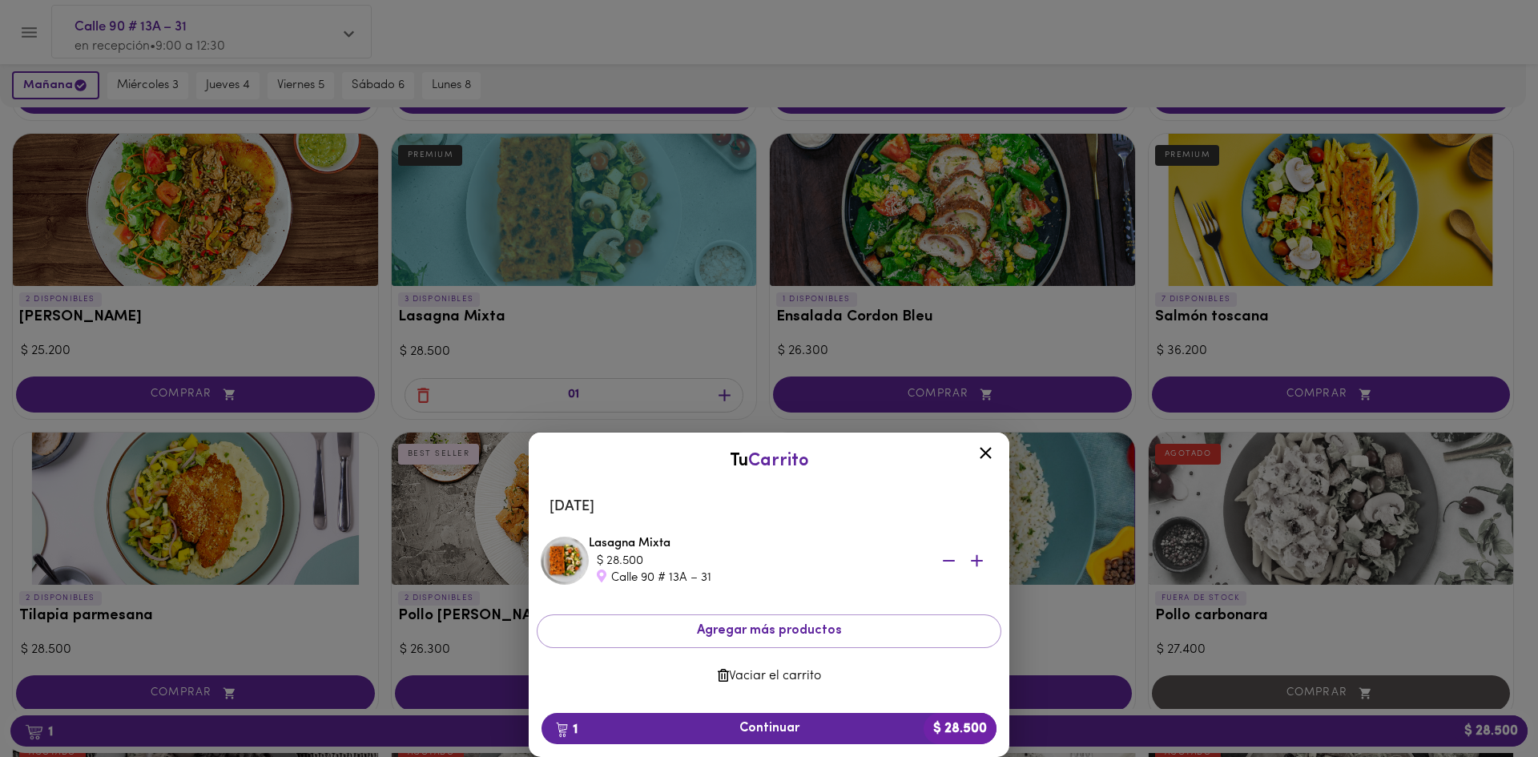
click at [965, 567] on span "button" at bounding box center [977, 561] width 24 height 20
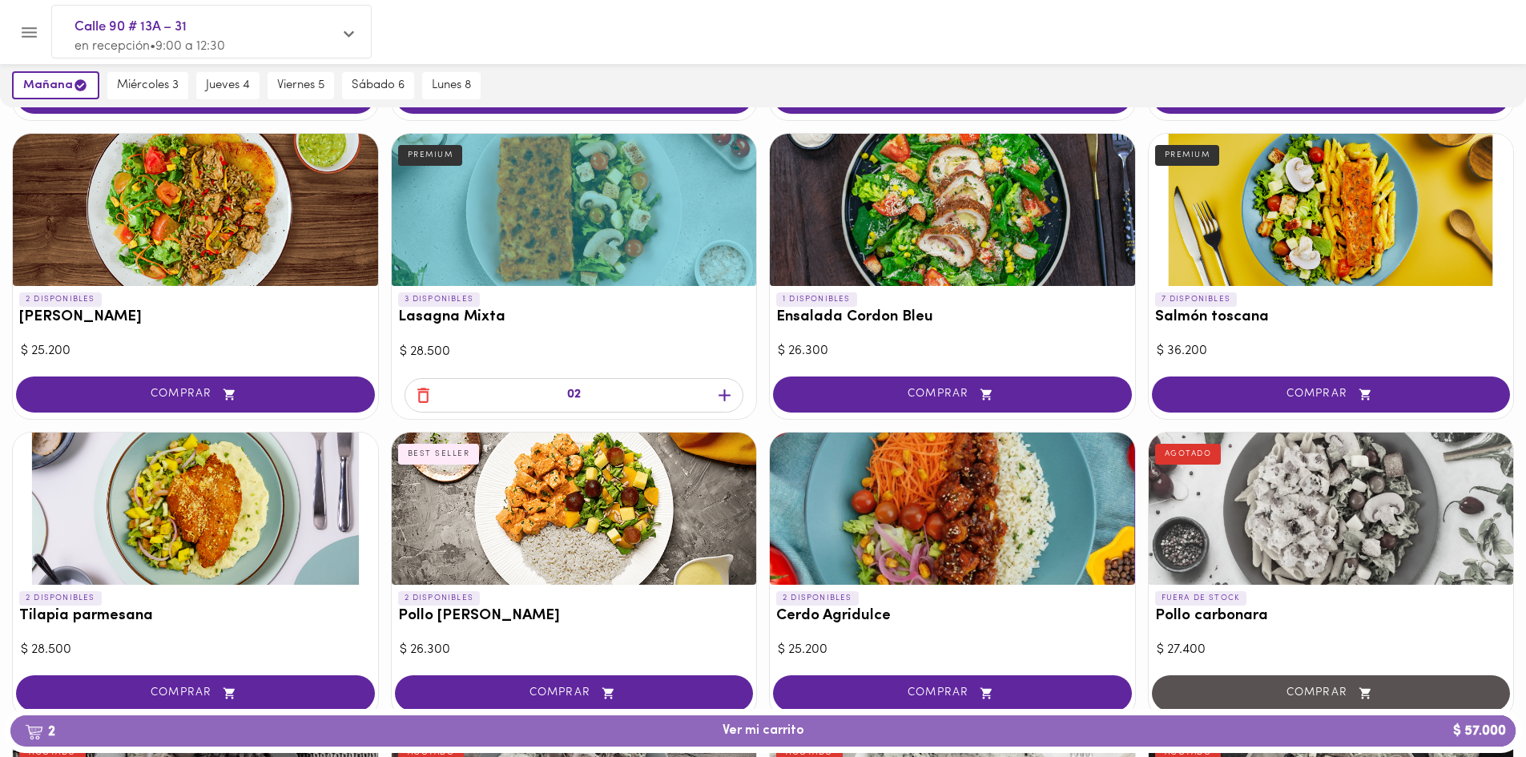
click at [734, 716] on button "2 Ver mi carrito $ 57.000" at bounding box center [762, 730] width 1505 height 31
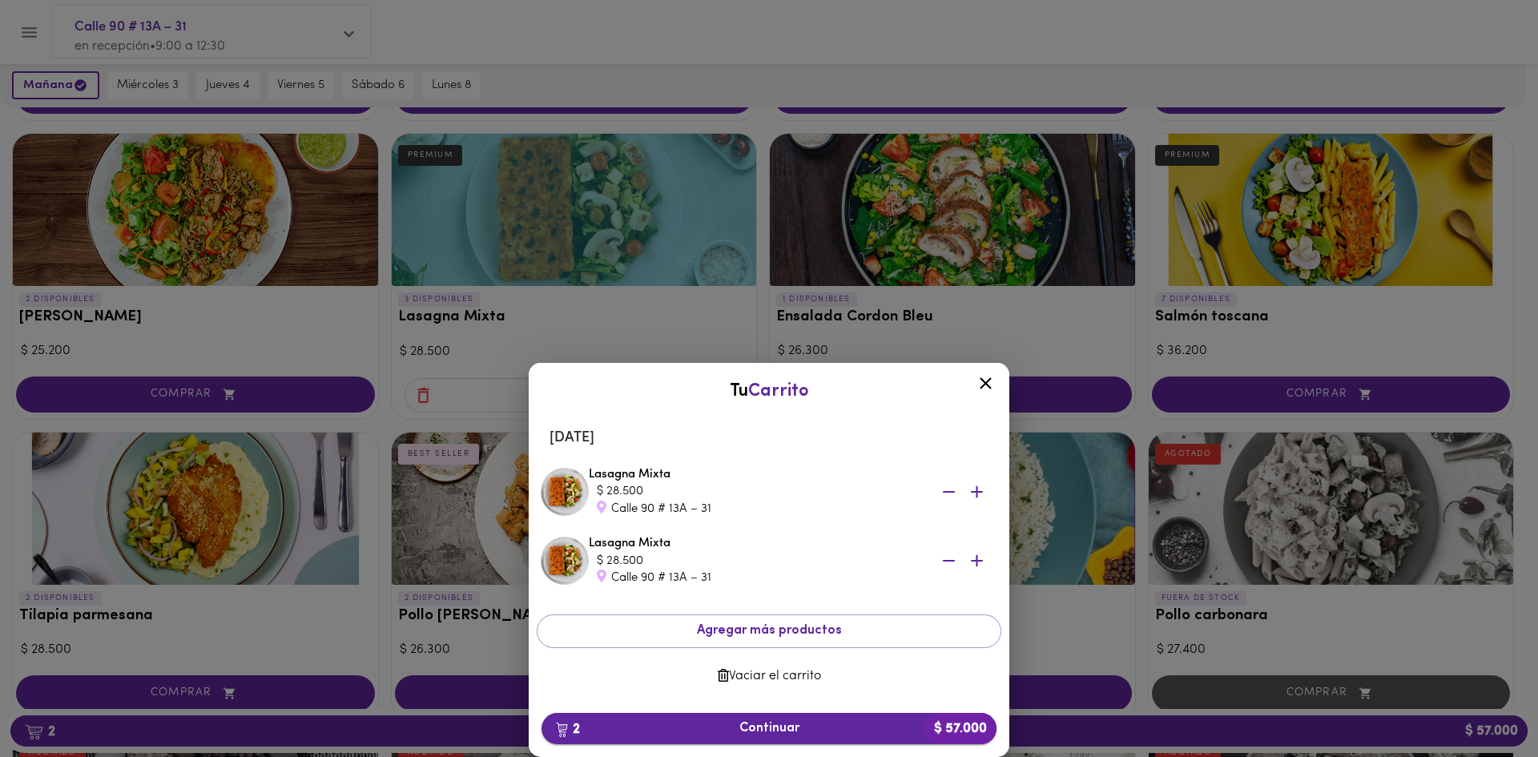
click at [780, 723] on span "2 Continuar $ 57.000" at bounding box center [768, 728] width 429 height 15
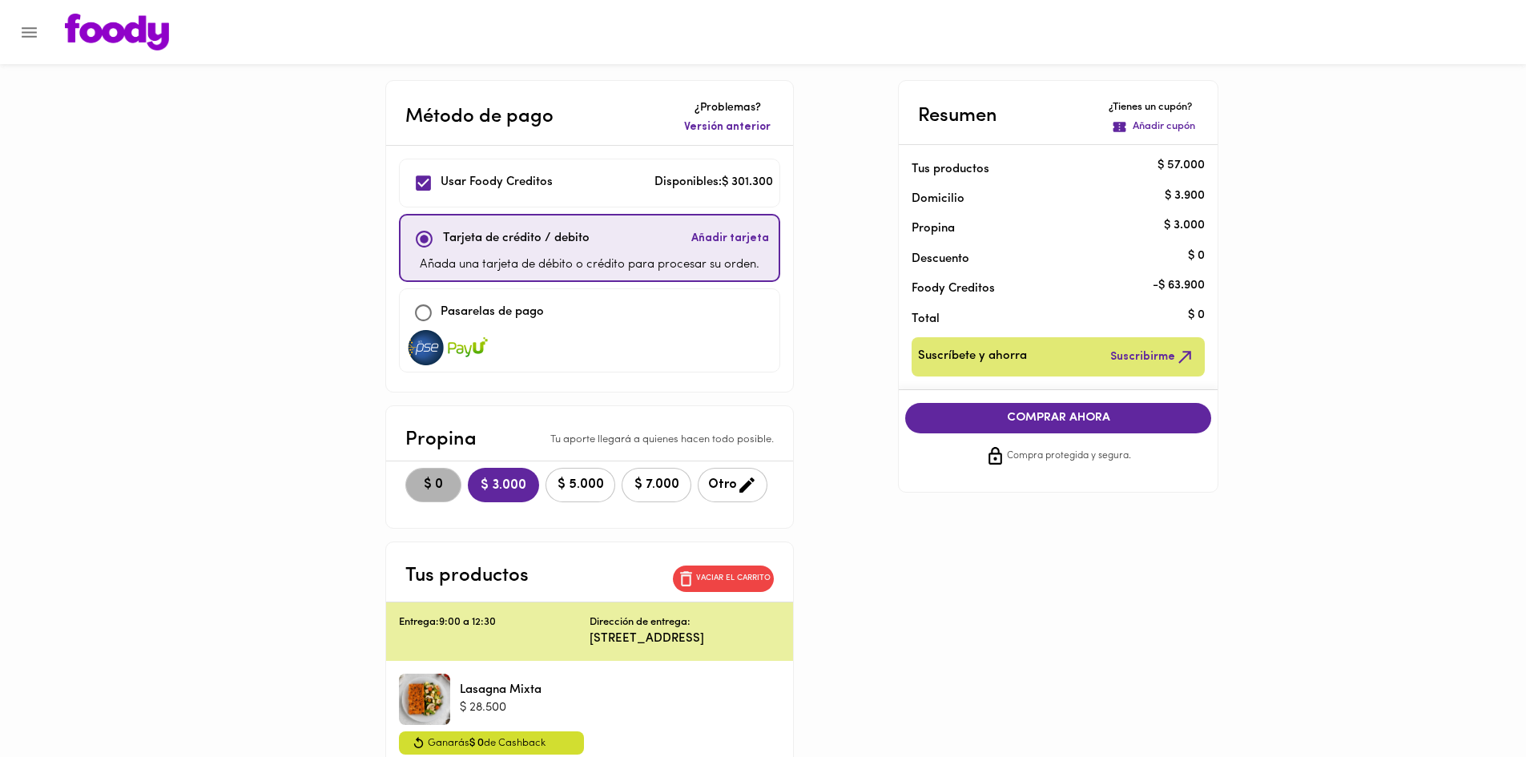
click at [441, 481] on span "$ 0" at bounding box center [433, 484] width 35 height 15
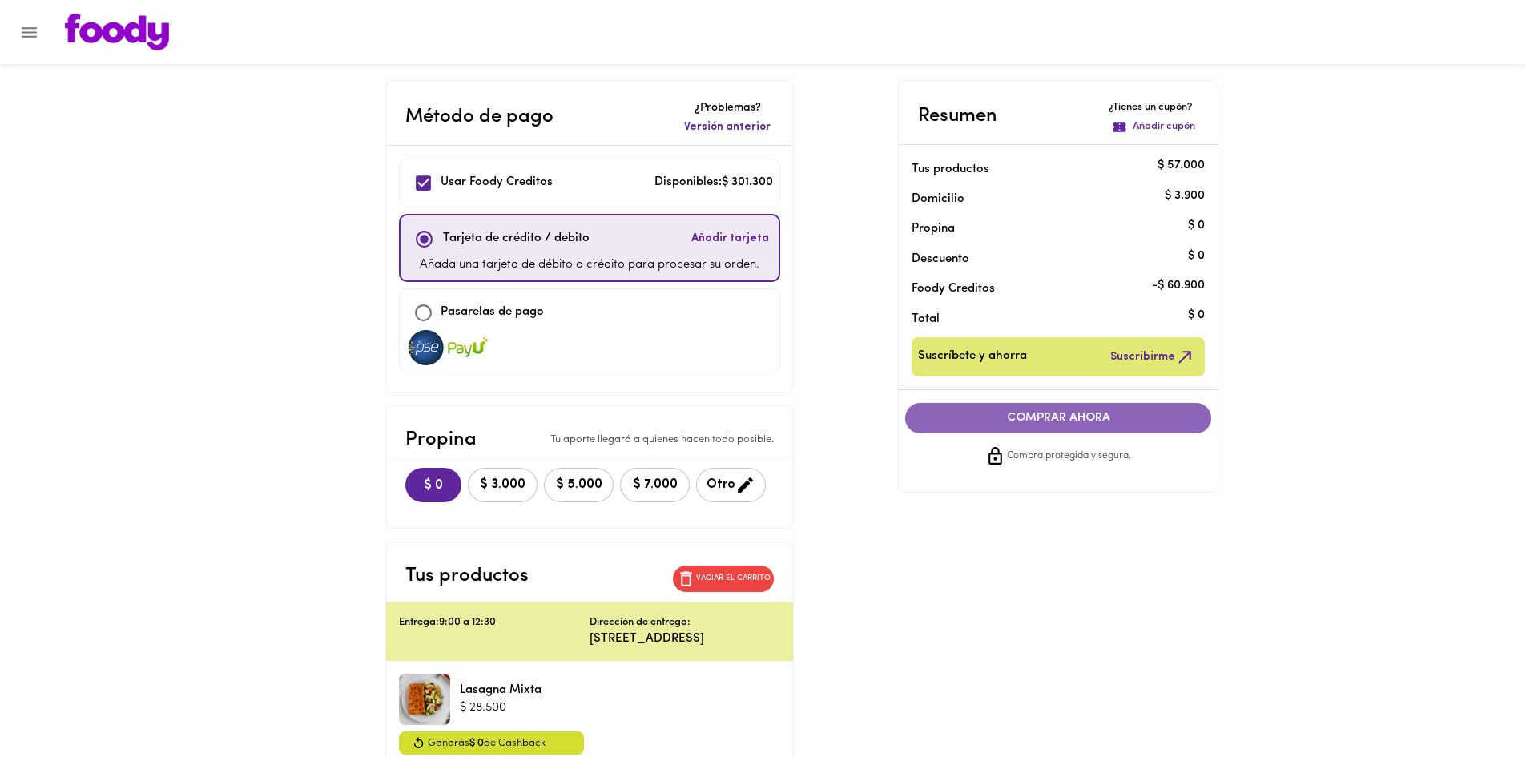
click at [1076, 414] on span "COMPRAR AHORA" at bounding box center [1058, 418] width 274 height 14
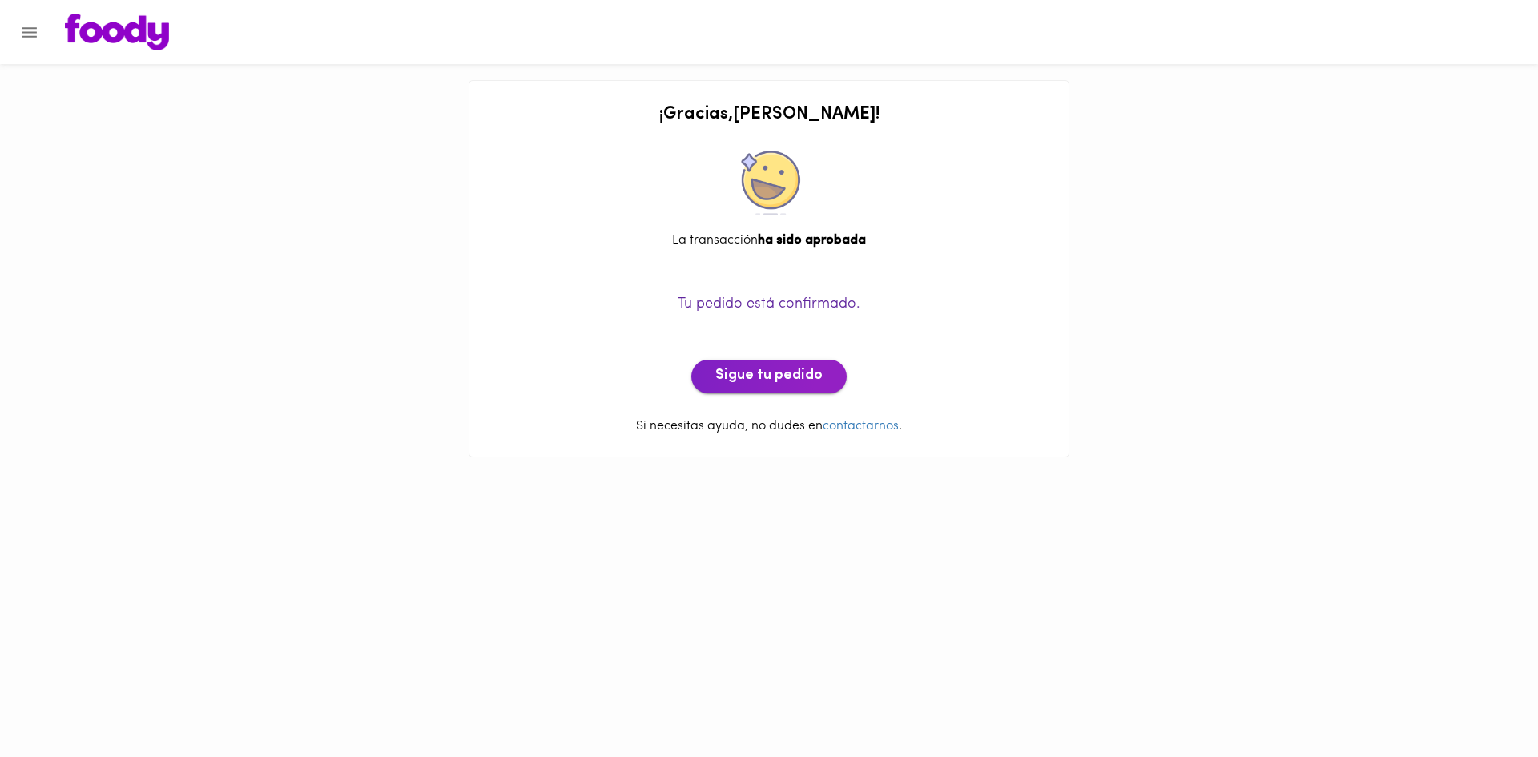
click at [791, 381] on span "Sigue tu pedido" at bounding box center [768, 377] width 107 height 18
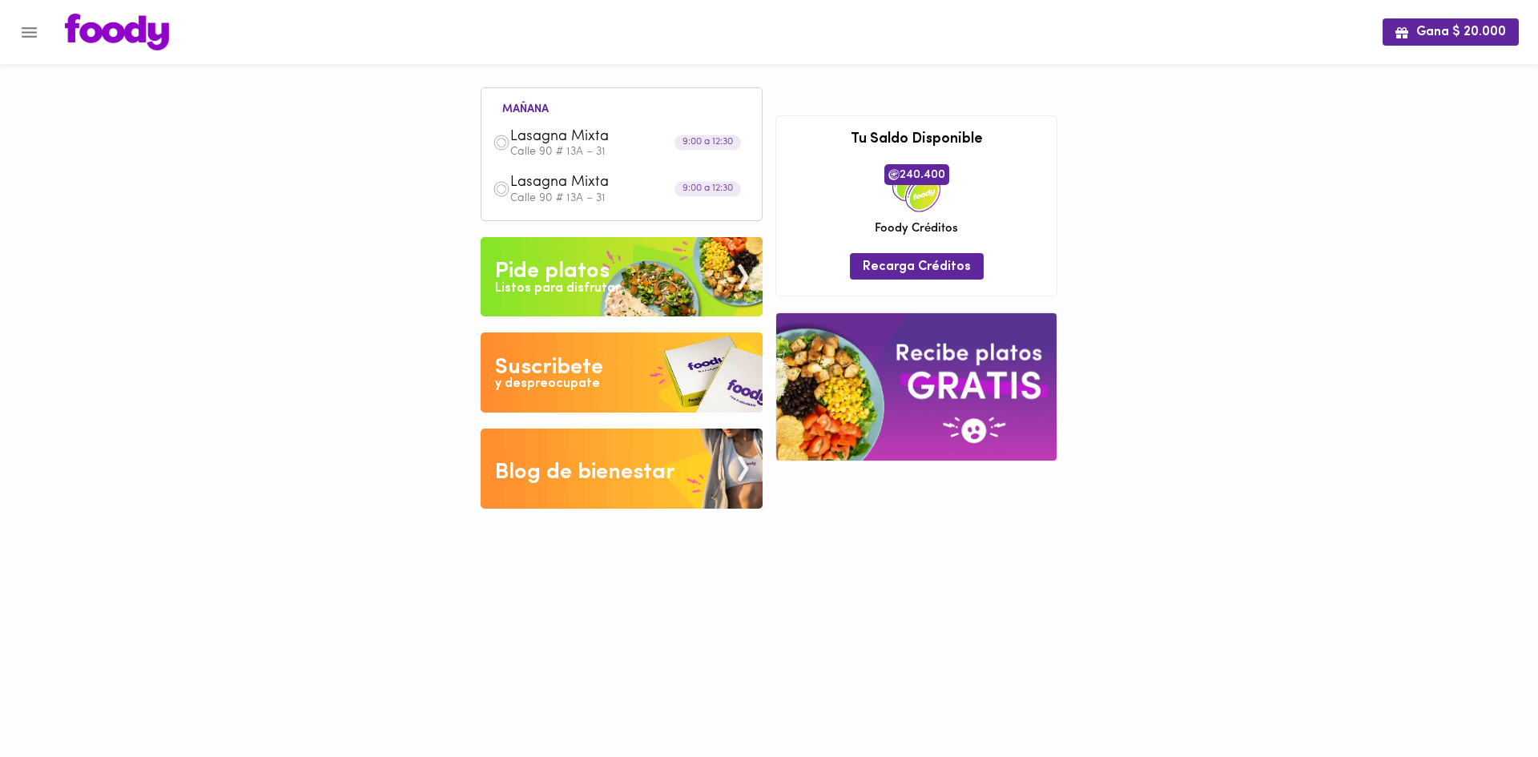
click at [627, 272] on img at bounding box center [622, 277] width 282 height 80
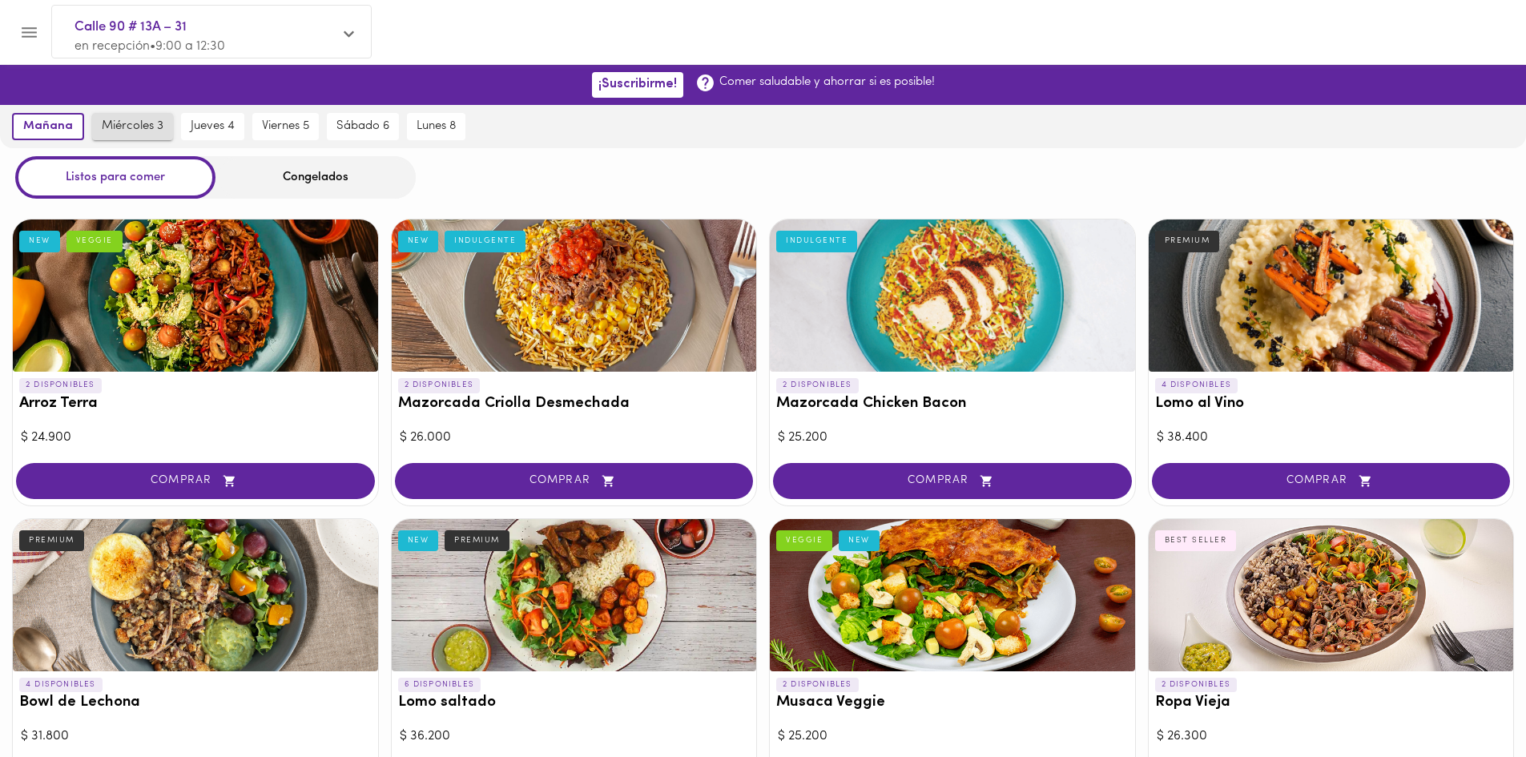
click at [102, 122] on span "miércoles 3" at bounding box center [133, 126] width 62 height 14
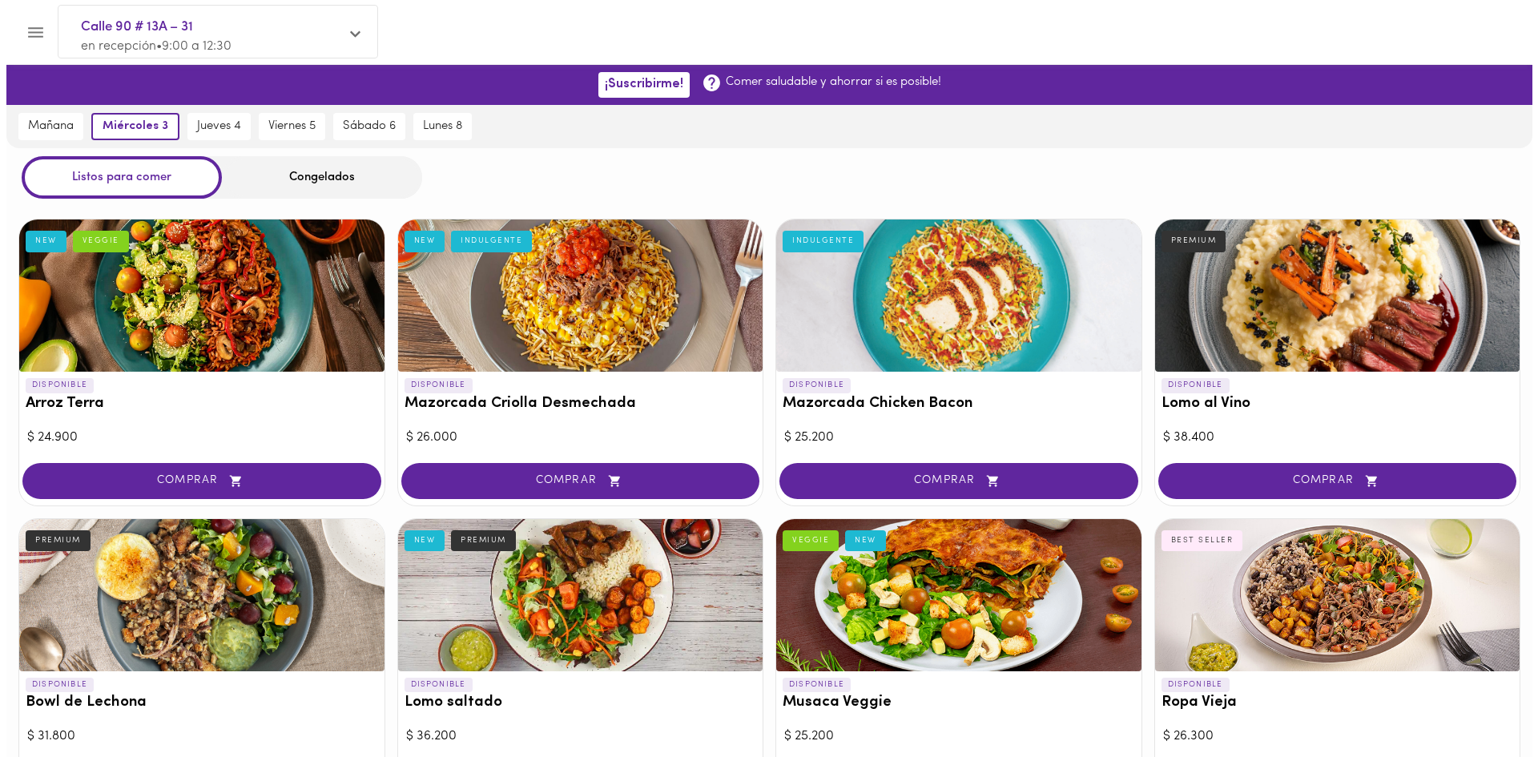
scroll to position [622, 0]
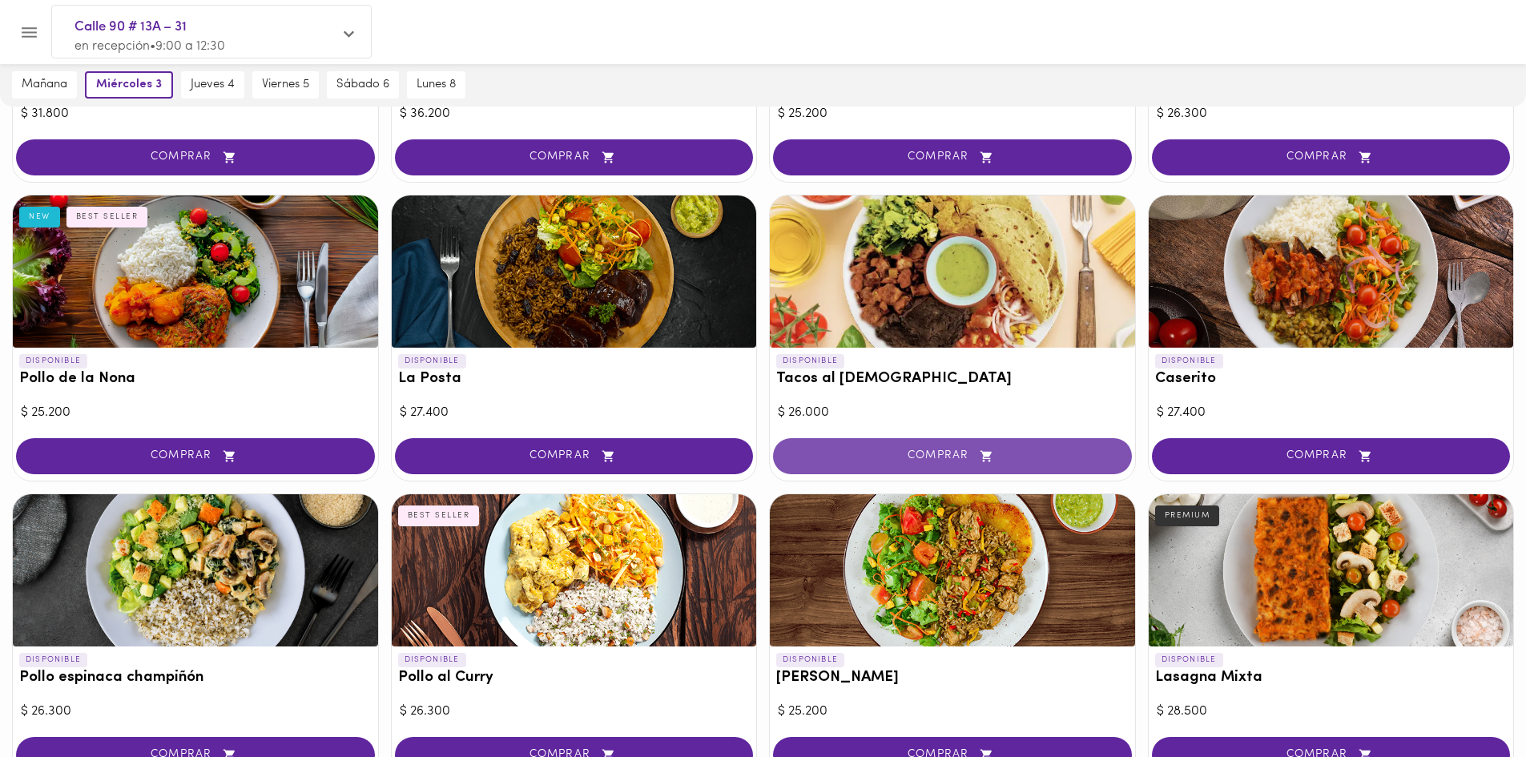
click at [913, 445] on button "COMPRAR" at bounding box center [952, 456] width 359 height 36
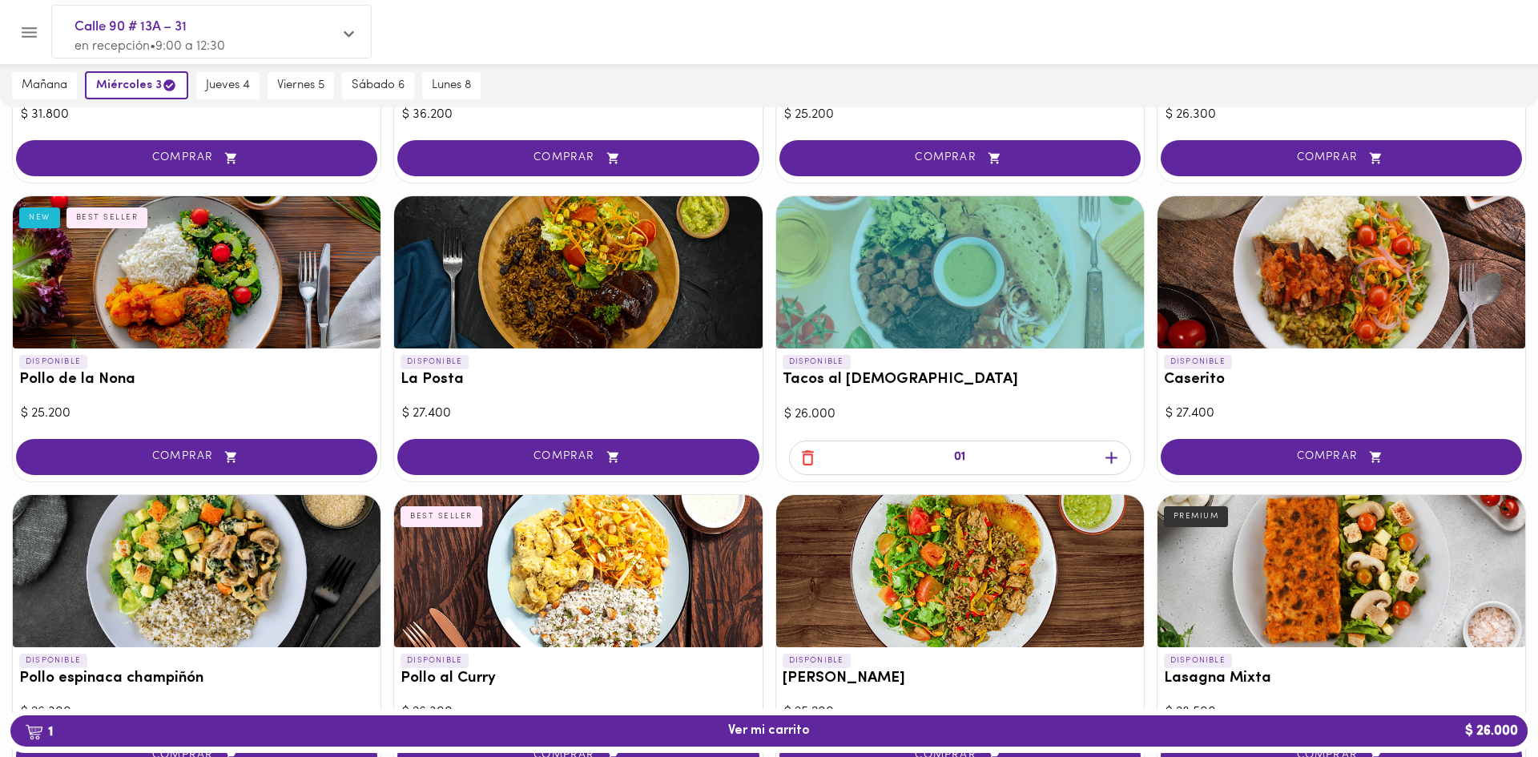
scroll to position [623, 0]
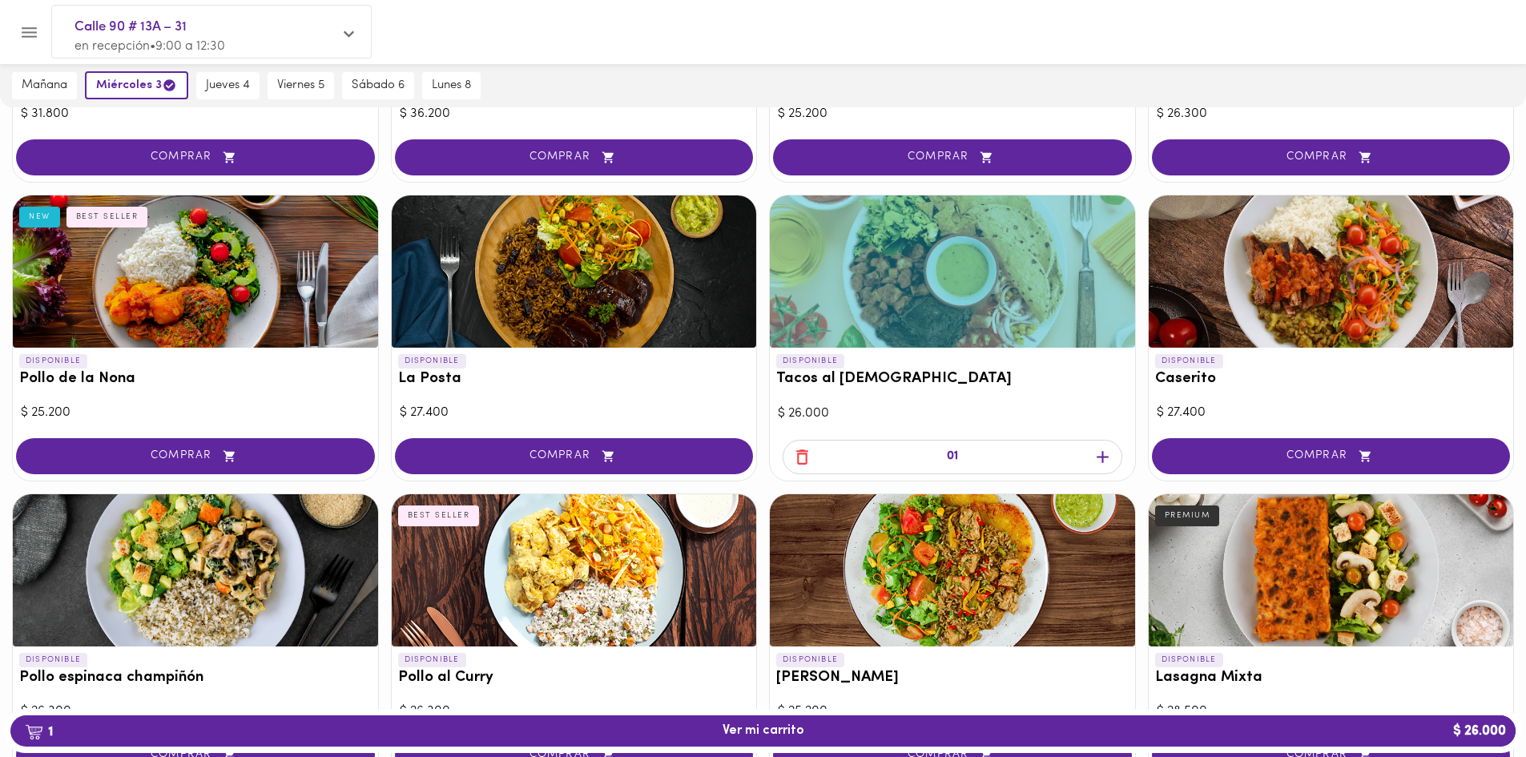
click at [1100, 452] on icon "button" at bounding box center [1103, 457] width 20 height 20
click at [838, 734] on span "2 Ver mi carrito $ 52.000" at bounding box center [763, 730] width 1480 height 15
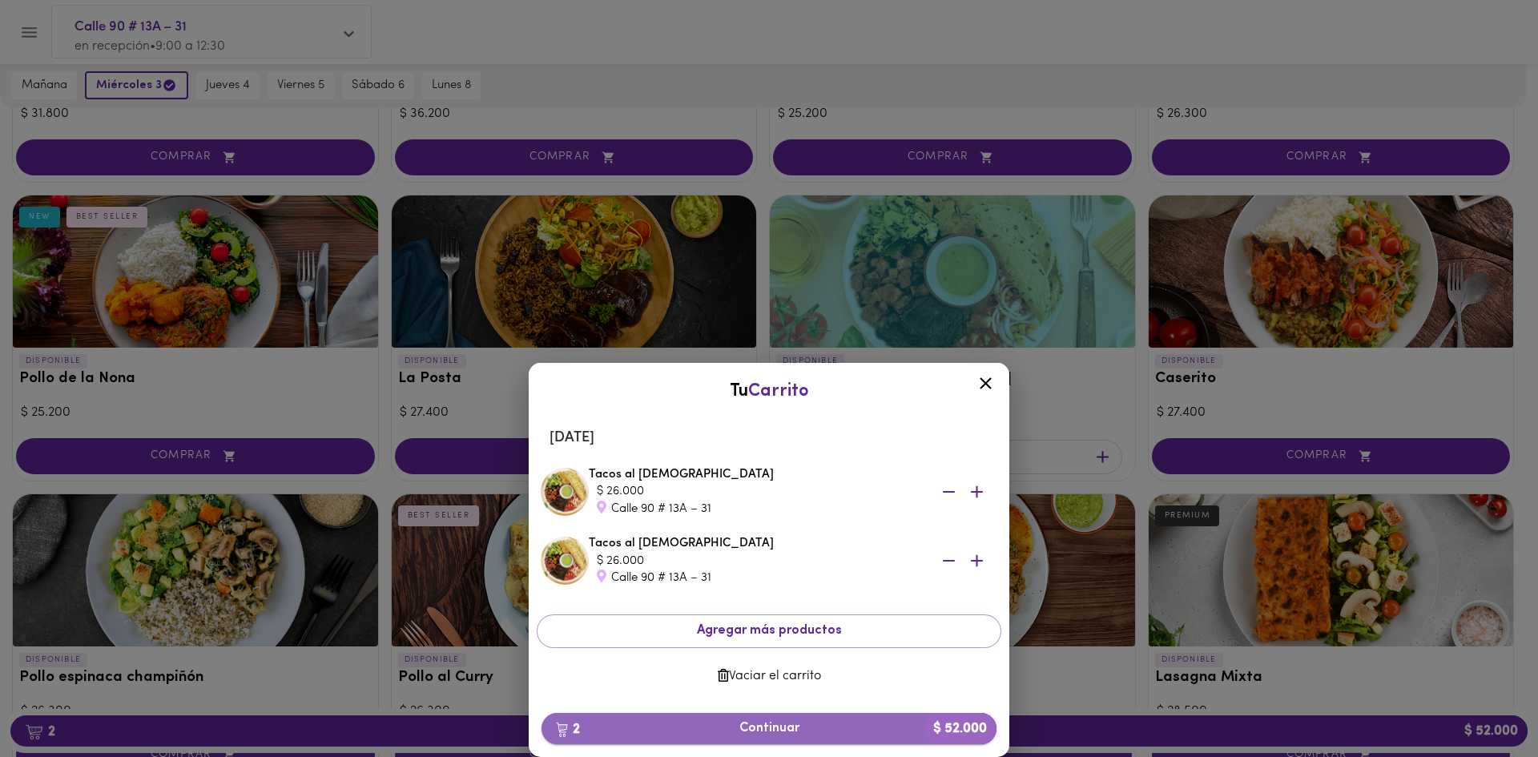
click at [836, 725] on span "2 Continuar $ 52.000" at bounding box center [768, 728] width 429 height 15
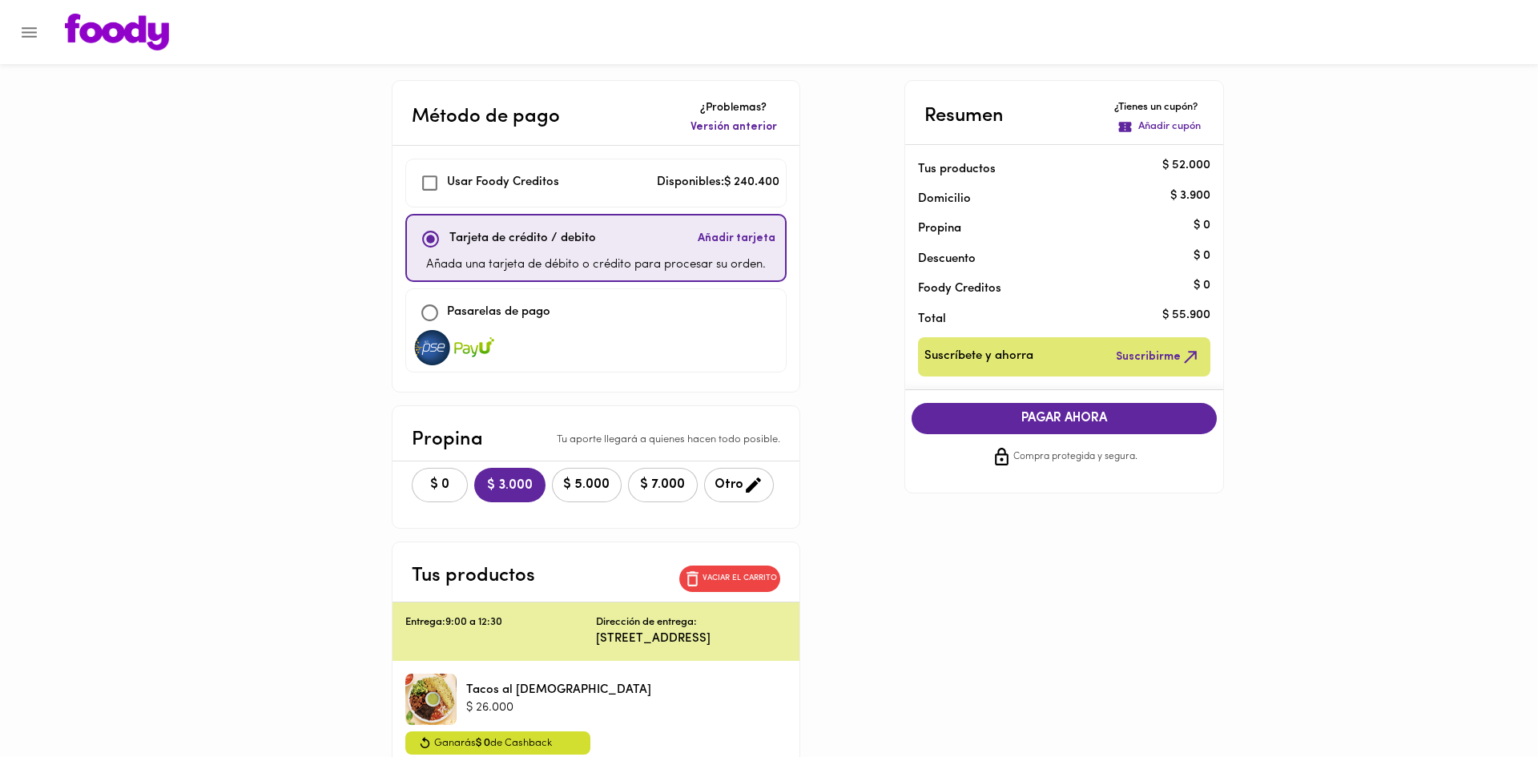
checkbox input "true"
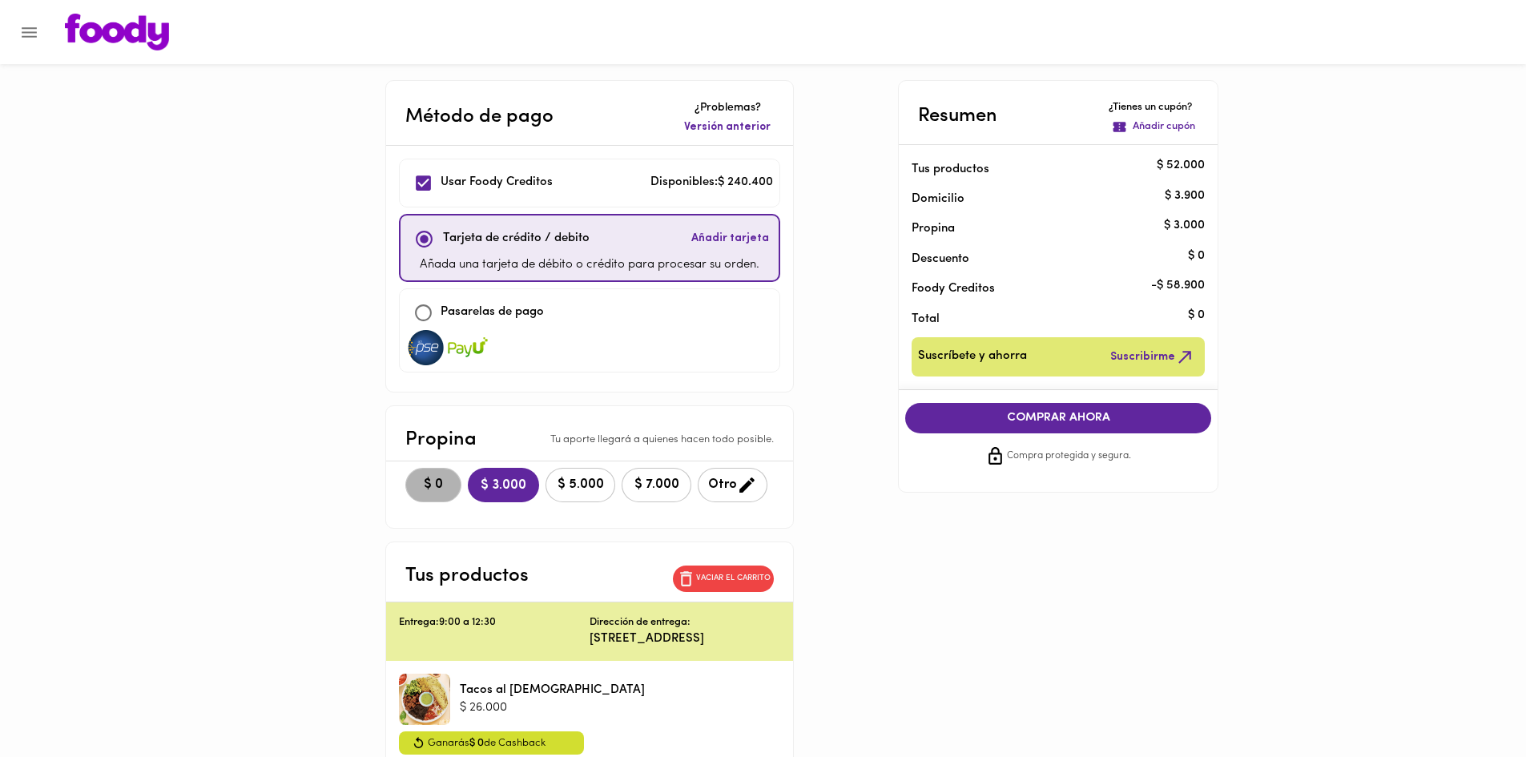
click at [426, 493] on button "$ 0" at bounding box center [433, 485] width 56 height 34
click at [1058, 414] on span "COMPRAR AHORA" at bounding box center [1058, 418] width 274 height 14
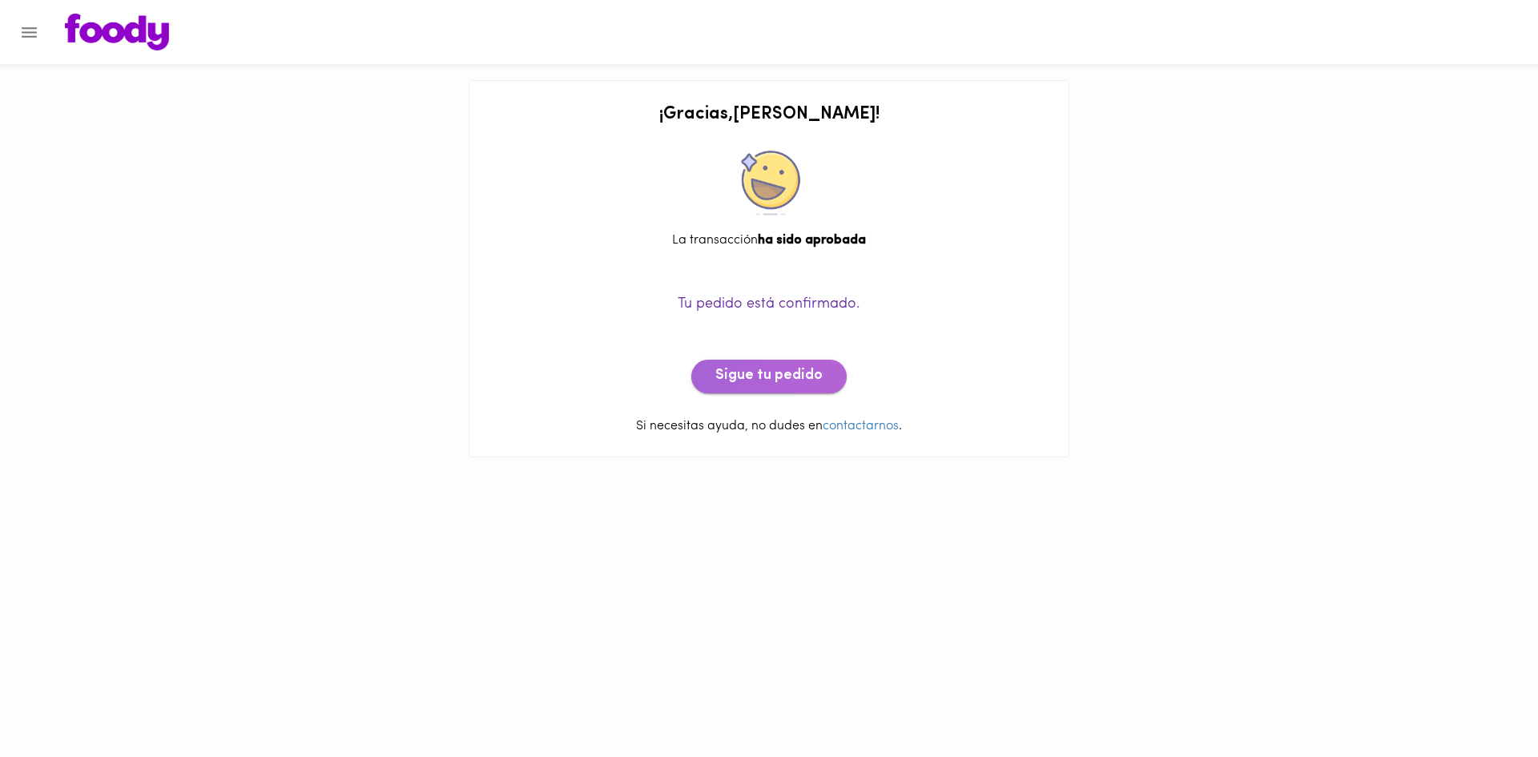
click at [812, 384] on span "Sigue tu pedido" at bounding box center [768, 377] width 107 height 18
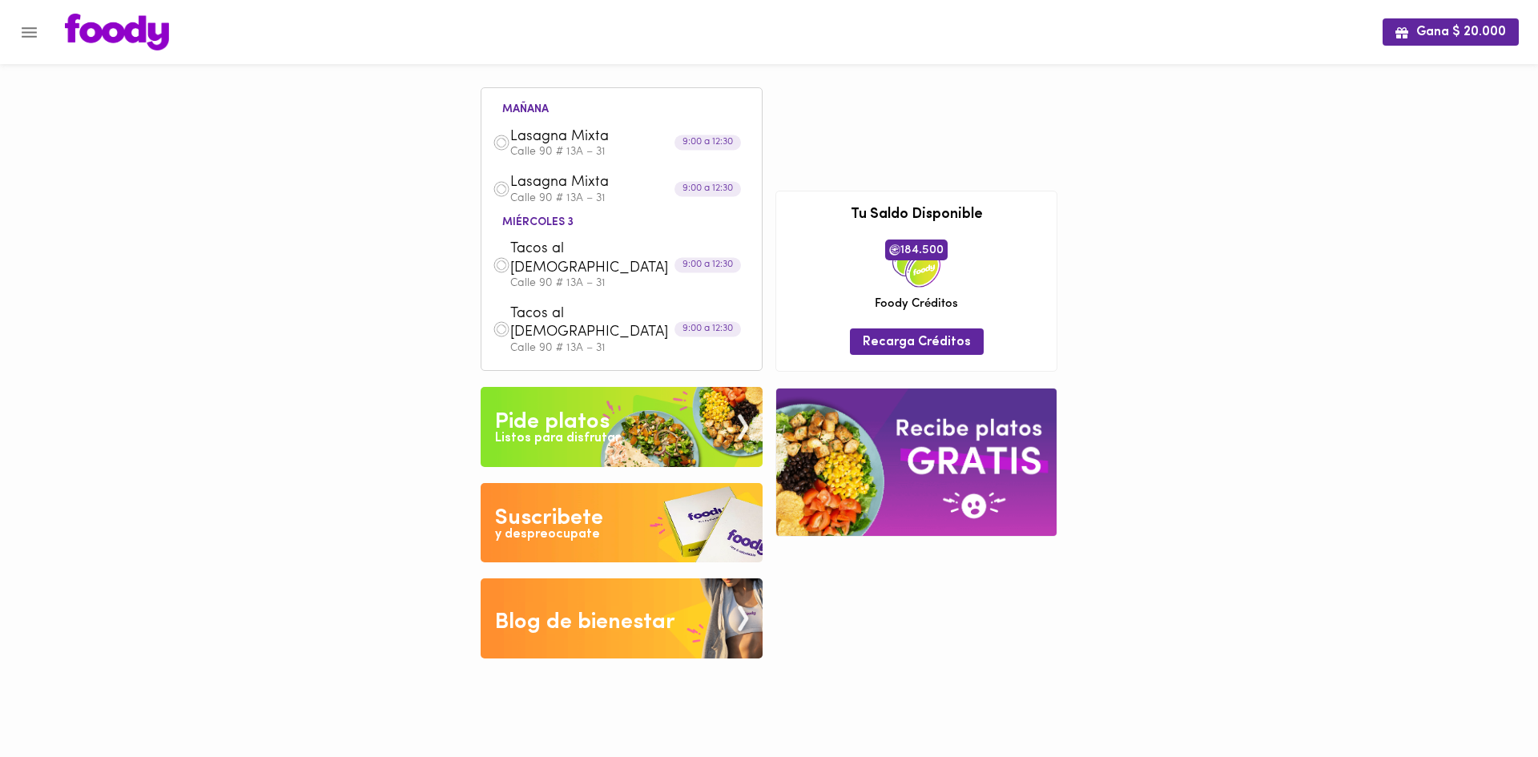
click at [582, 406] on div "Pide platos" at bounding box center [552, 422] width 115 height 32
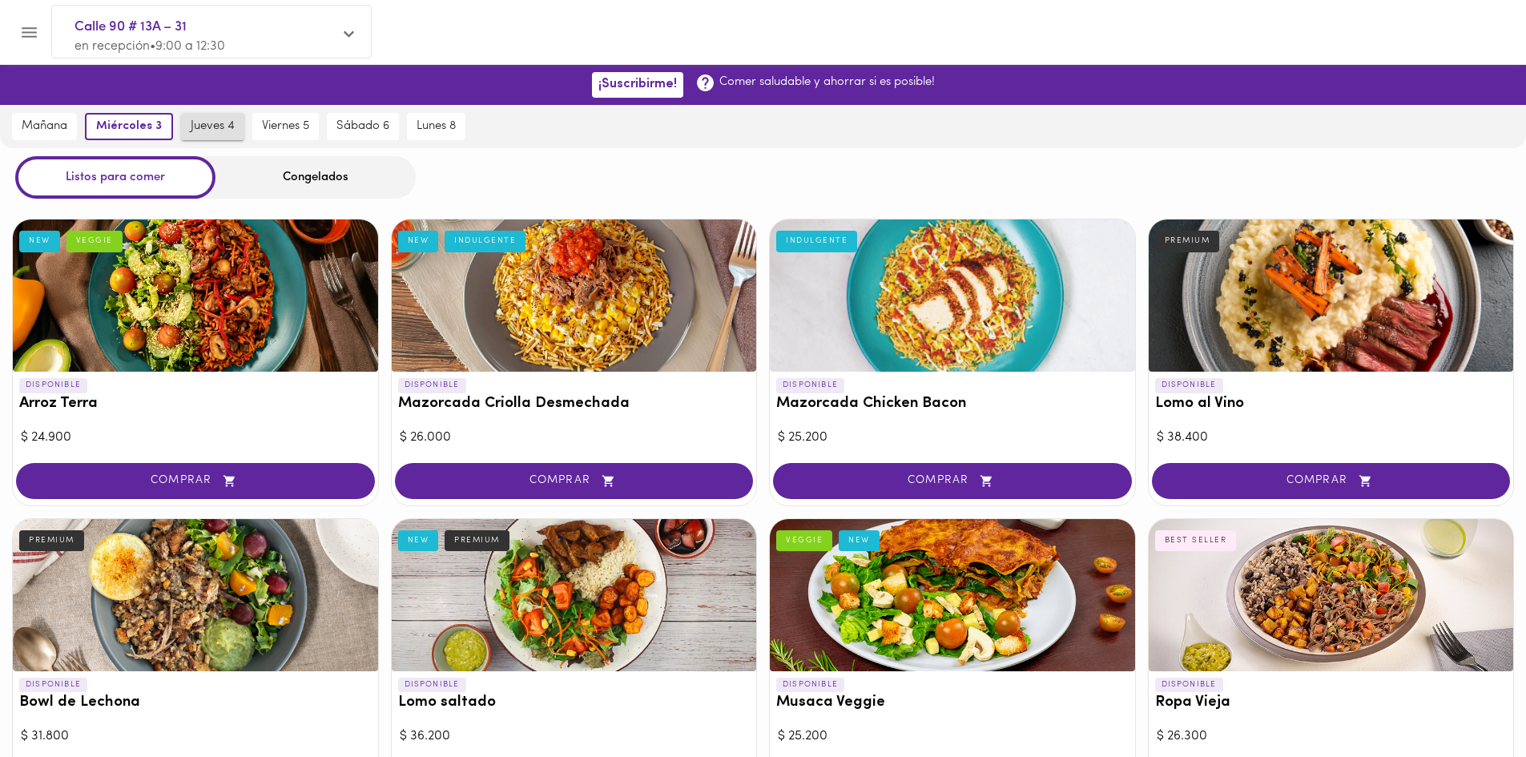
click at [217, 128] on span "jueves 4" at bounding box center [213, 126] width 44 height 14
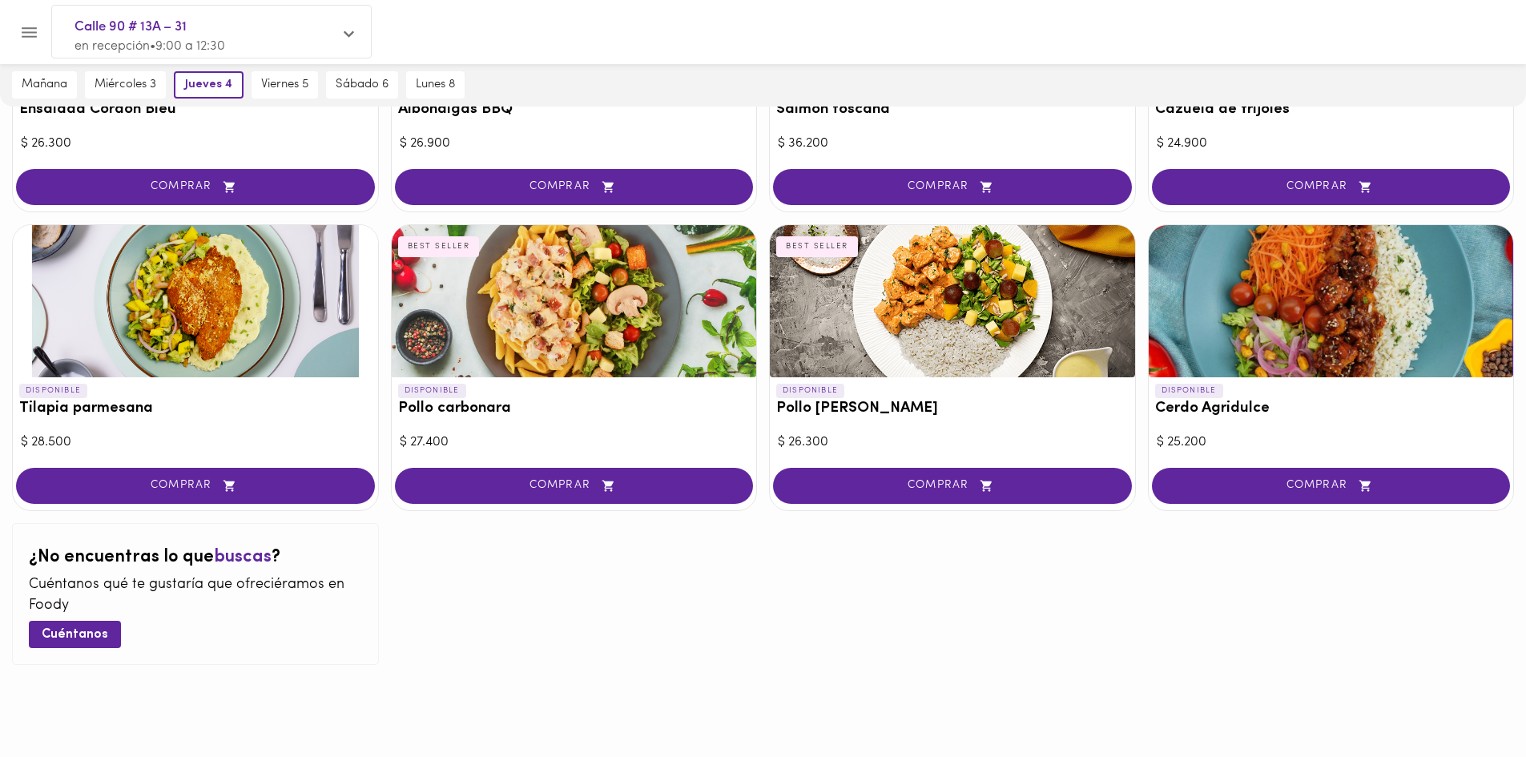
click at [69, 474] on button "COMPRAR" at bounding box center [195, 486] width 359 height 36
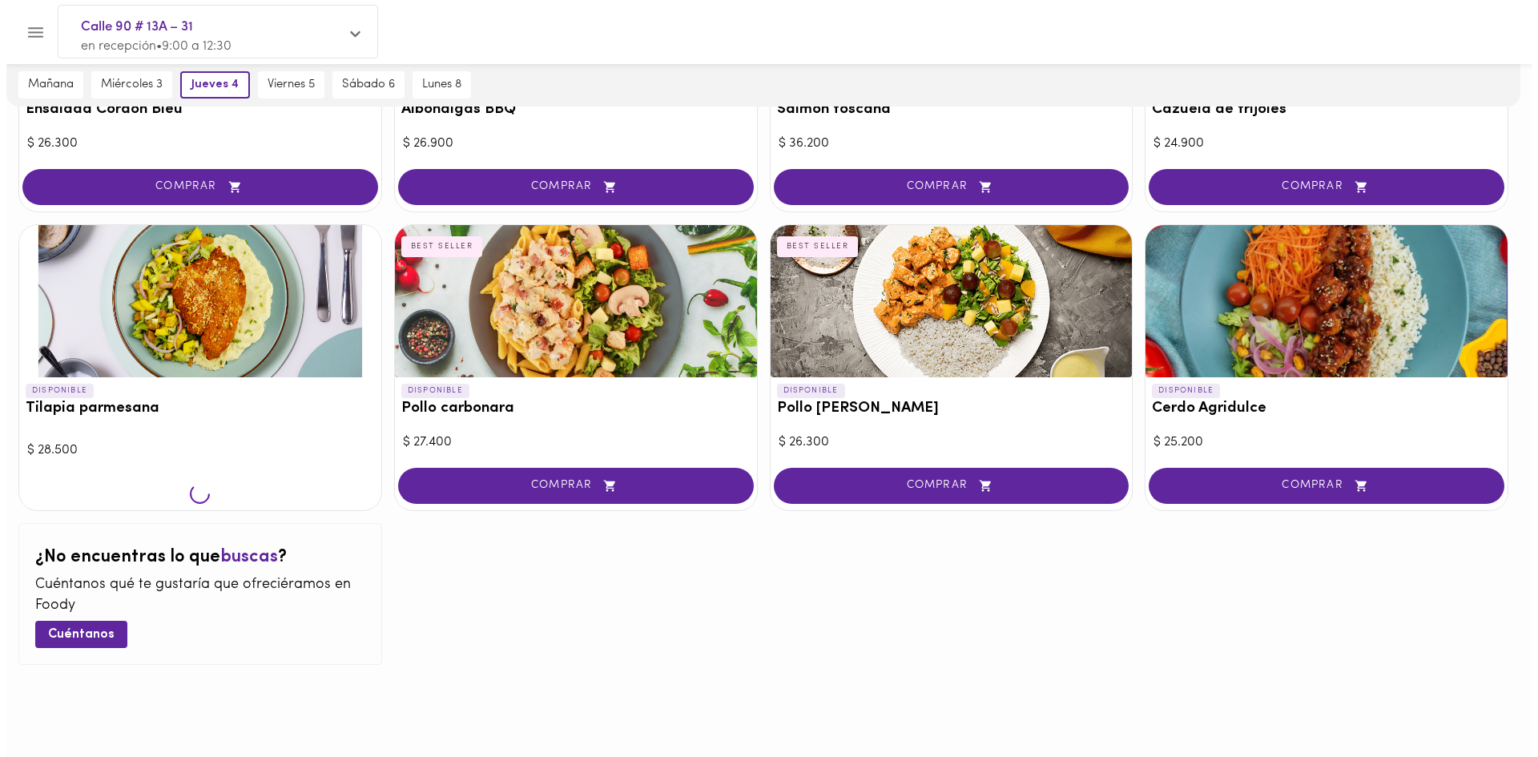
scroll to position [1490, 0]
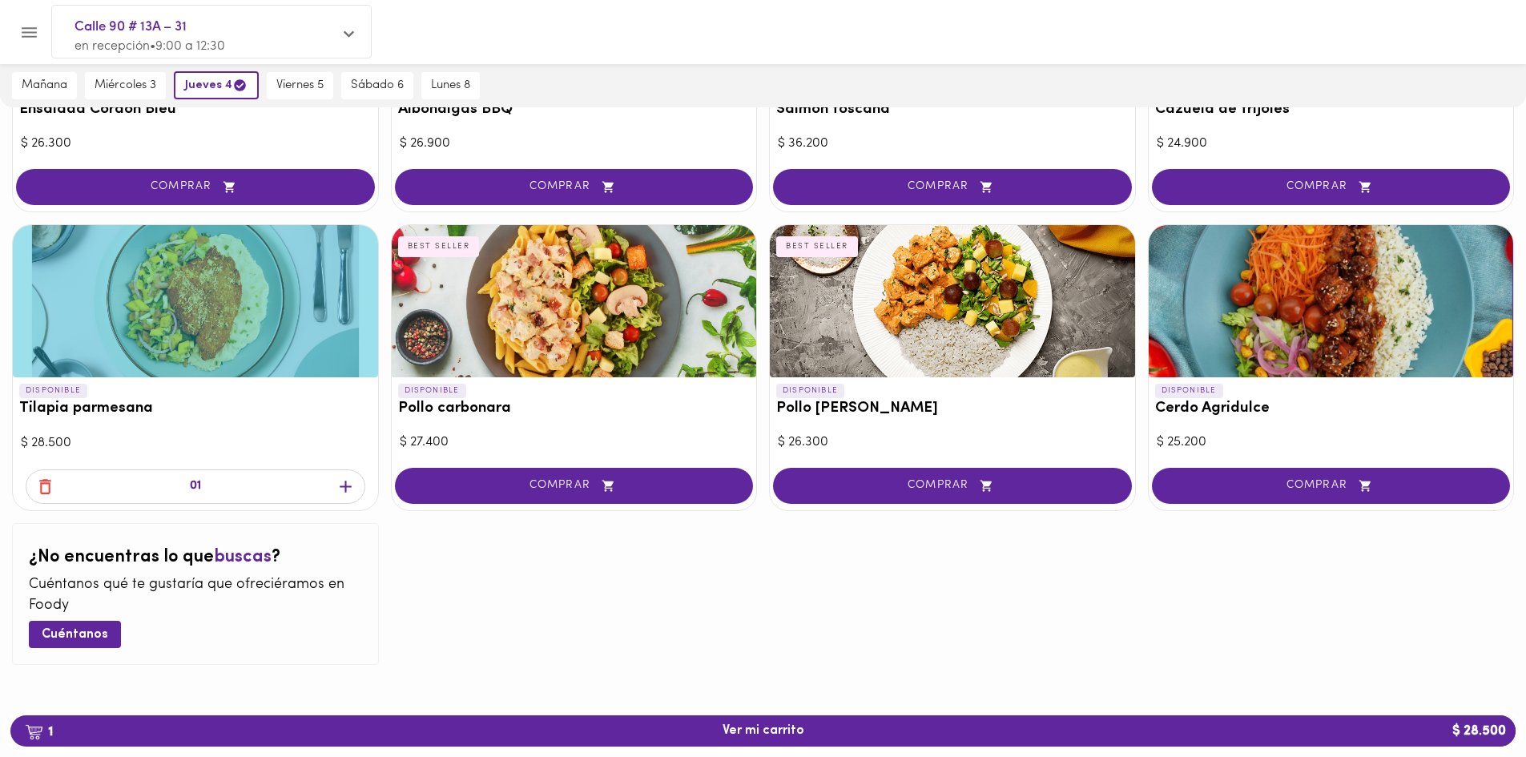
click at [357, 481] on span "button" at bounding box center [346, 487] width 24 height 20
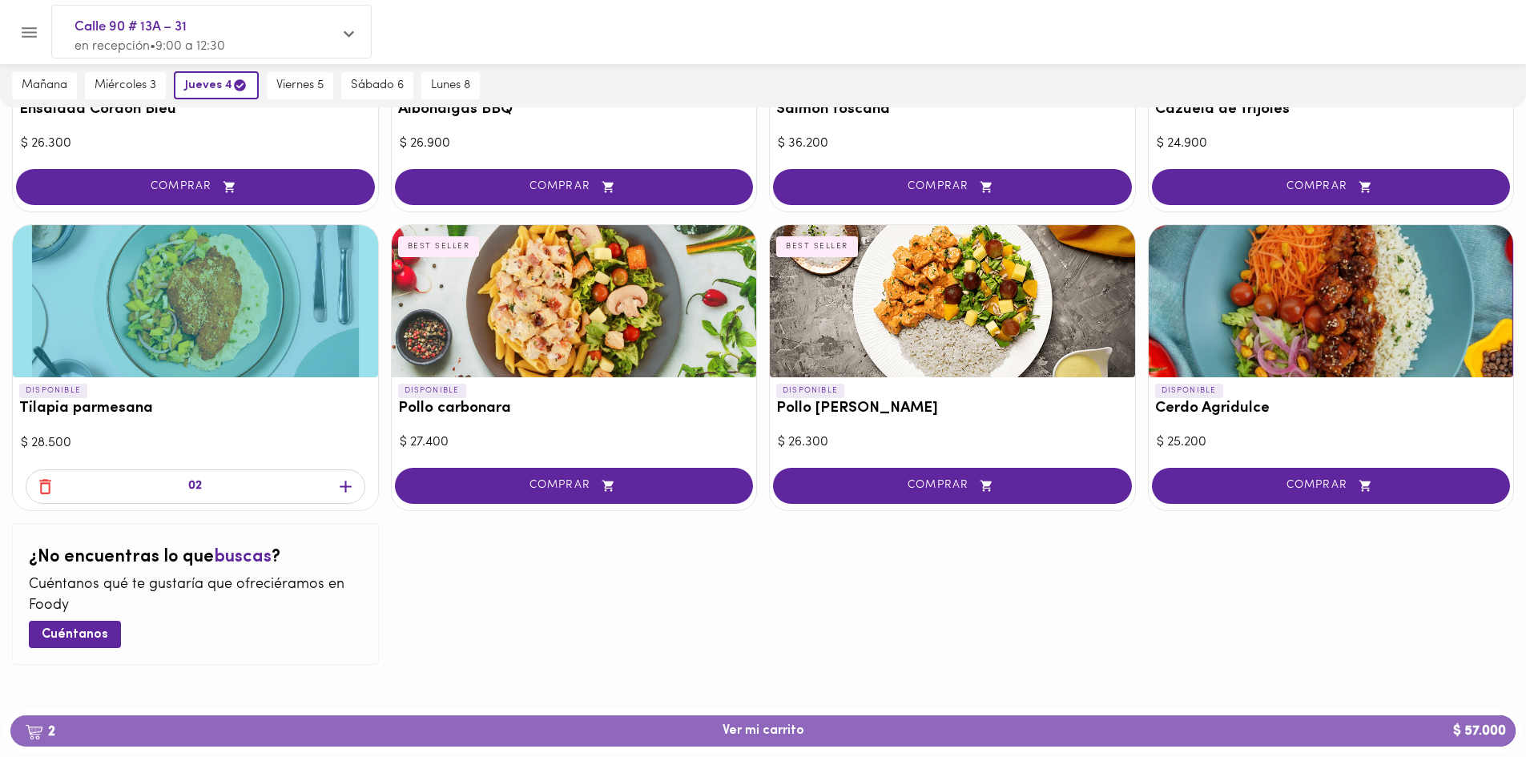
click at [750, 724] on span "2 Ver mi carrito $ 57.000" at bounding box center [764, 730] width 82 height 15
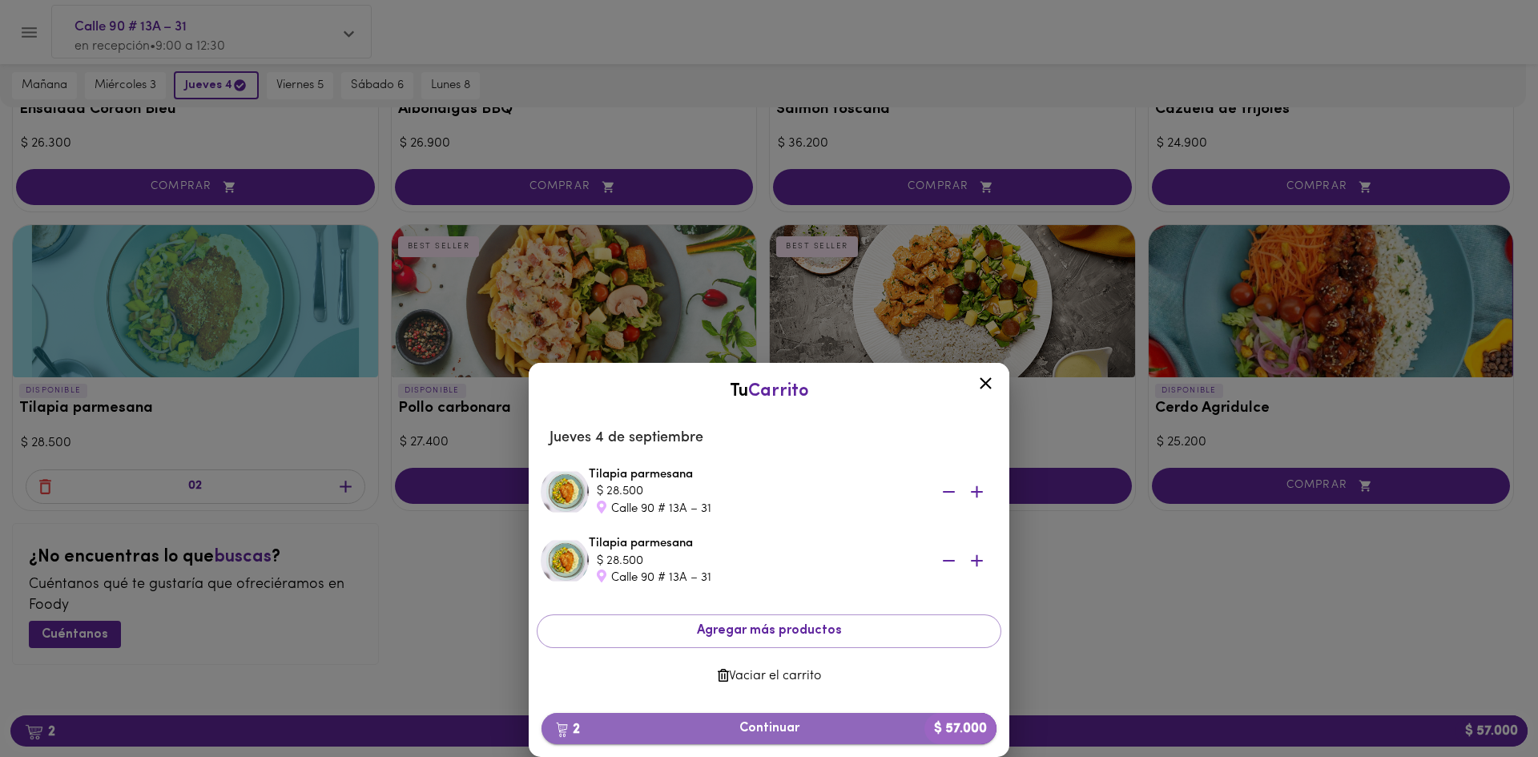
click at [787, 718] on button "2 Continuar $ 57.000" at bounding box center [769, 728] width 455 height 31
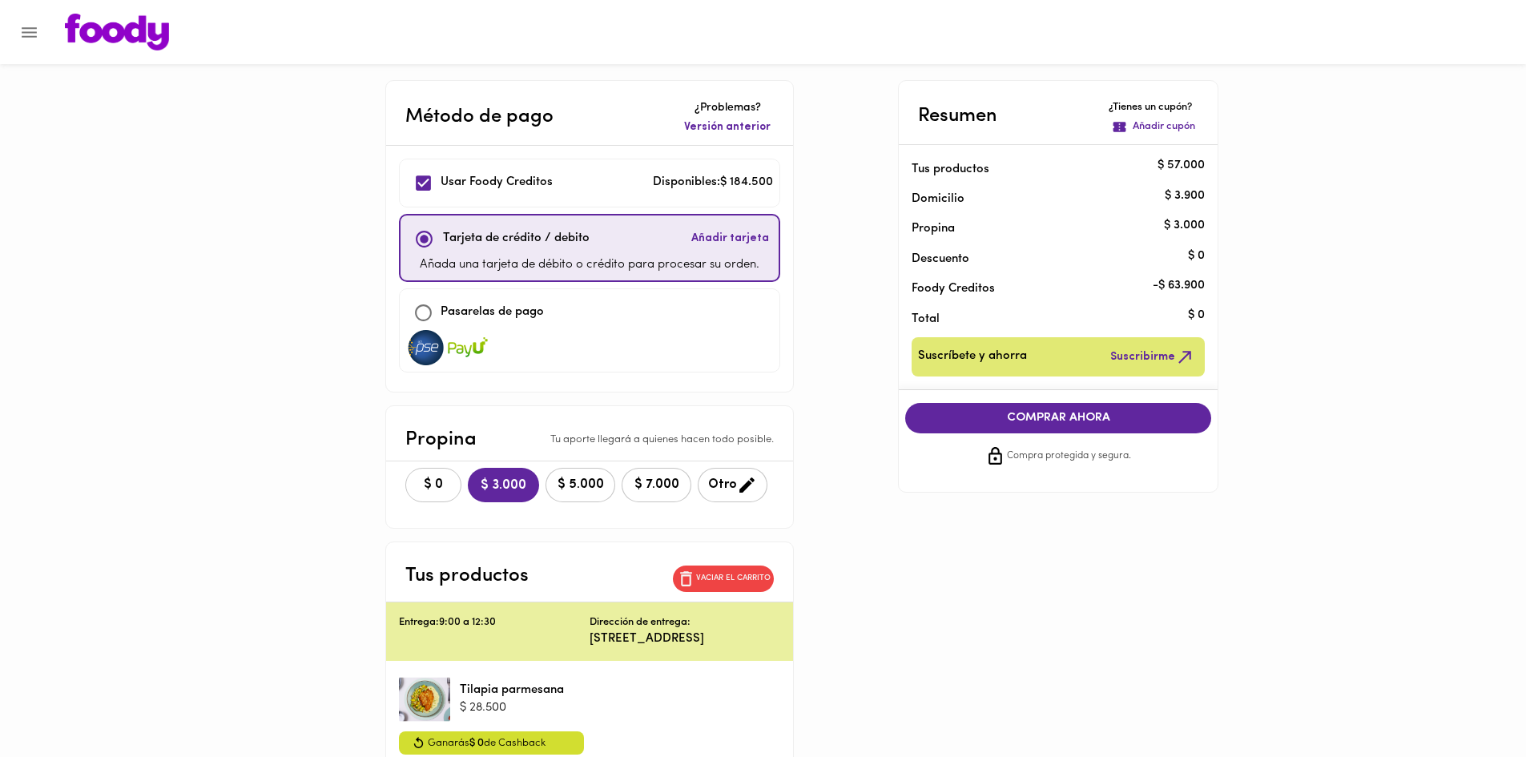
click at [450, 493] on span "$ 0" at bounding box center [433, 484] width 35 height 15
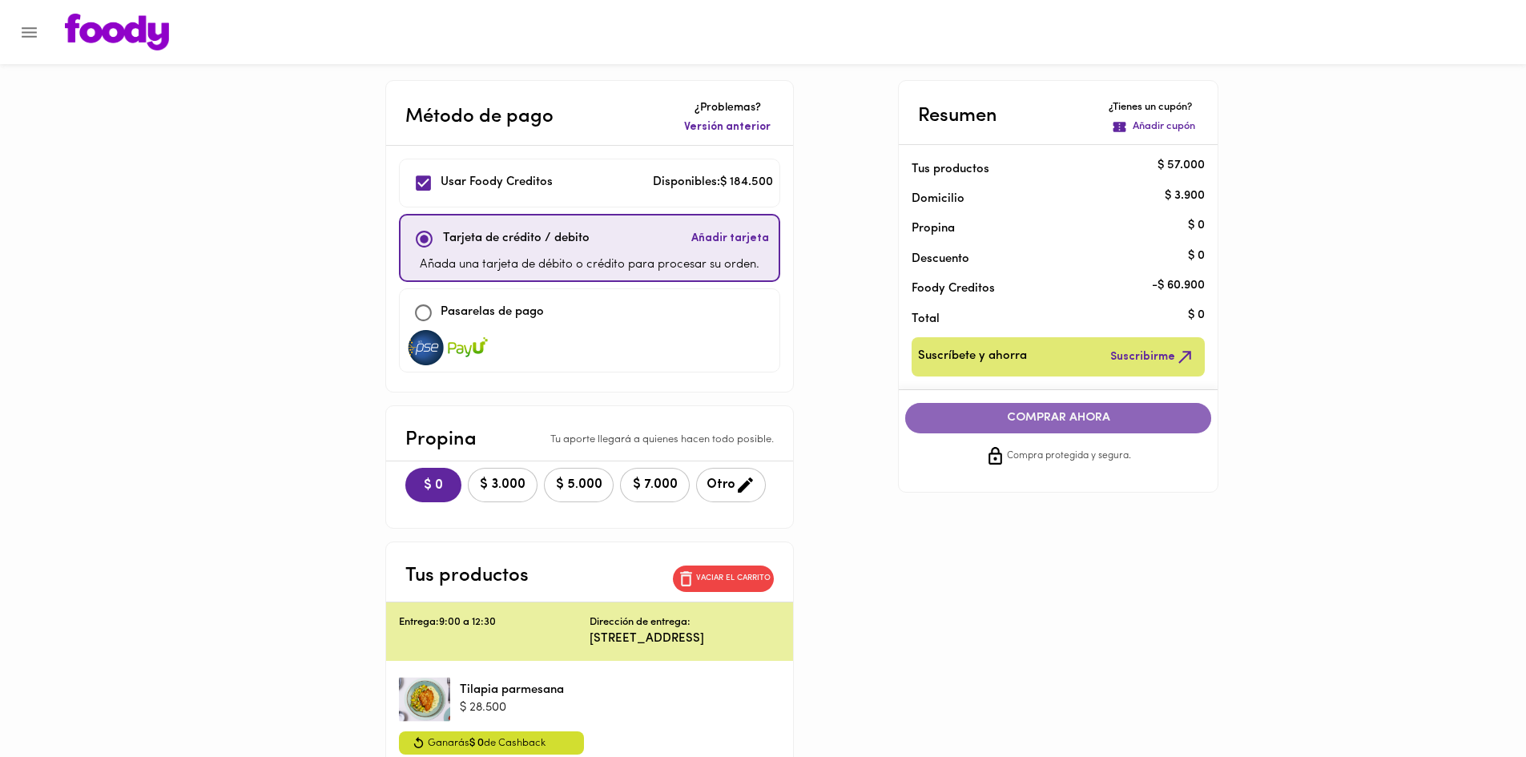
click at [1071, 407] on button "COMPRAR AHORA" at bounding box center [1058, 418] width 306 height 30
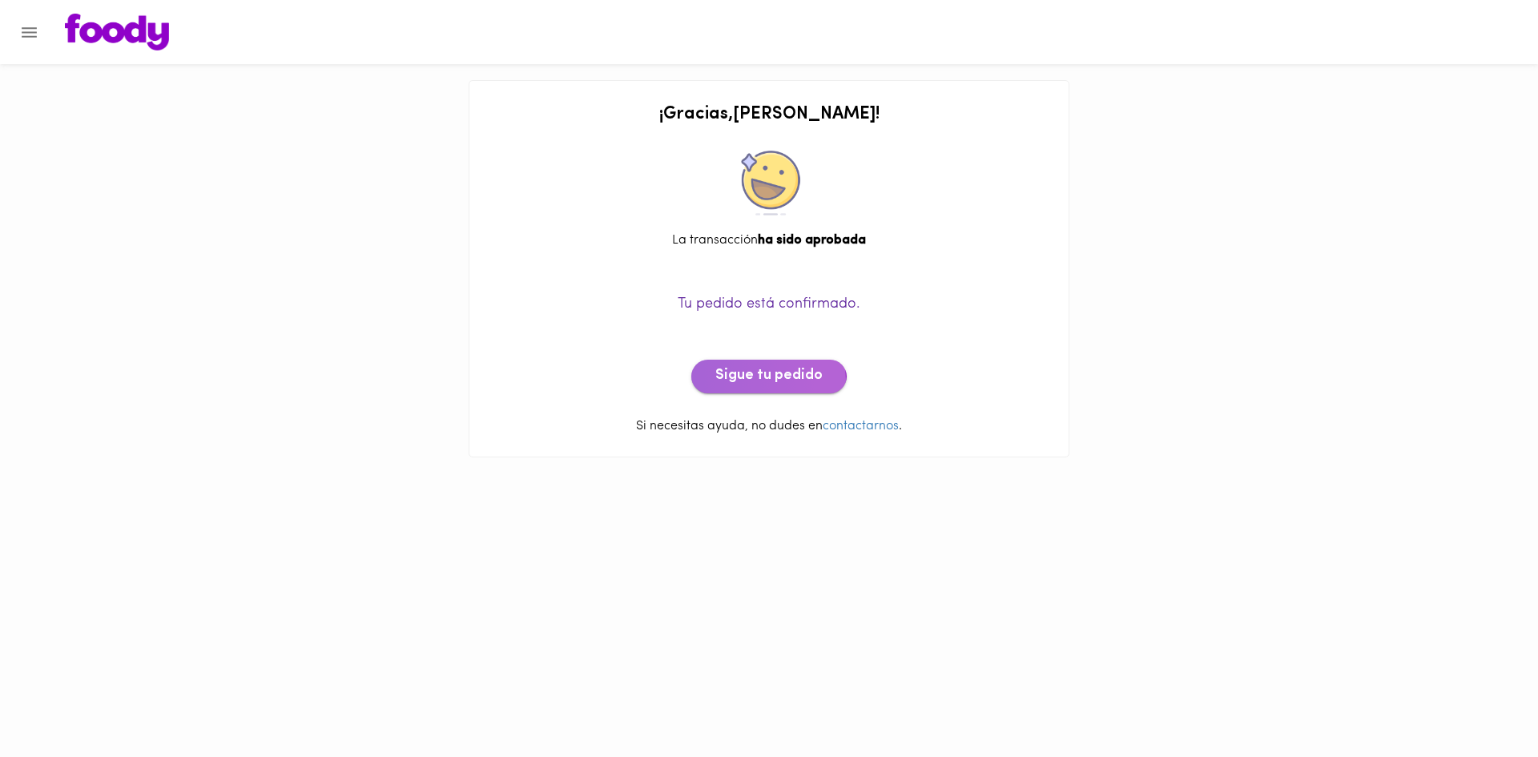
click at [747, 381] on span "Sigue tu pedido" at bounding box center [768, 377] width 107 height 18
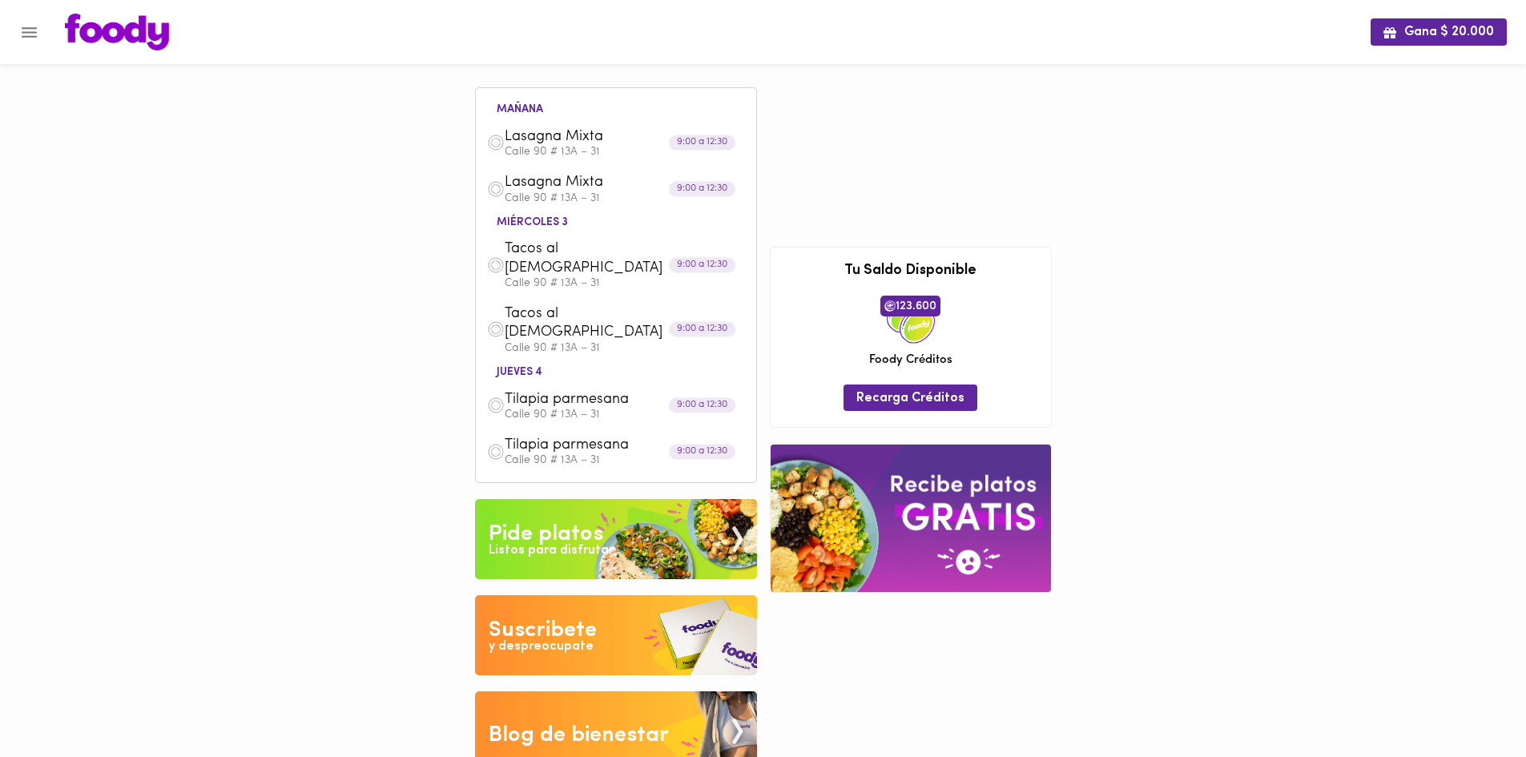
click at [1199, 620] on div "Gana $ 20.000 mañana Lasagna Mixta Calle 90 # 13A – 31 9:00 a 12:30 Lasagna Mix…" at bounding box center [763, 398] width 1526 height 796
click at [1243, 418] on div "Gana $ 20.000 mañana Lasagna Mixta Calle 90 # 13A – 31 9:00 a 12:30 Lasagna Mix…" at bounding box center [763, 398] width 1526 height 796
click at [574, 518] on div "Pide platos" at bounding box center [546, 534] width 115 height 32
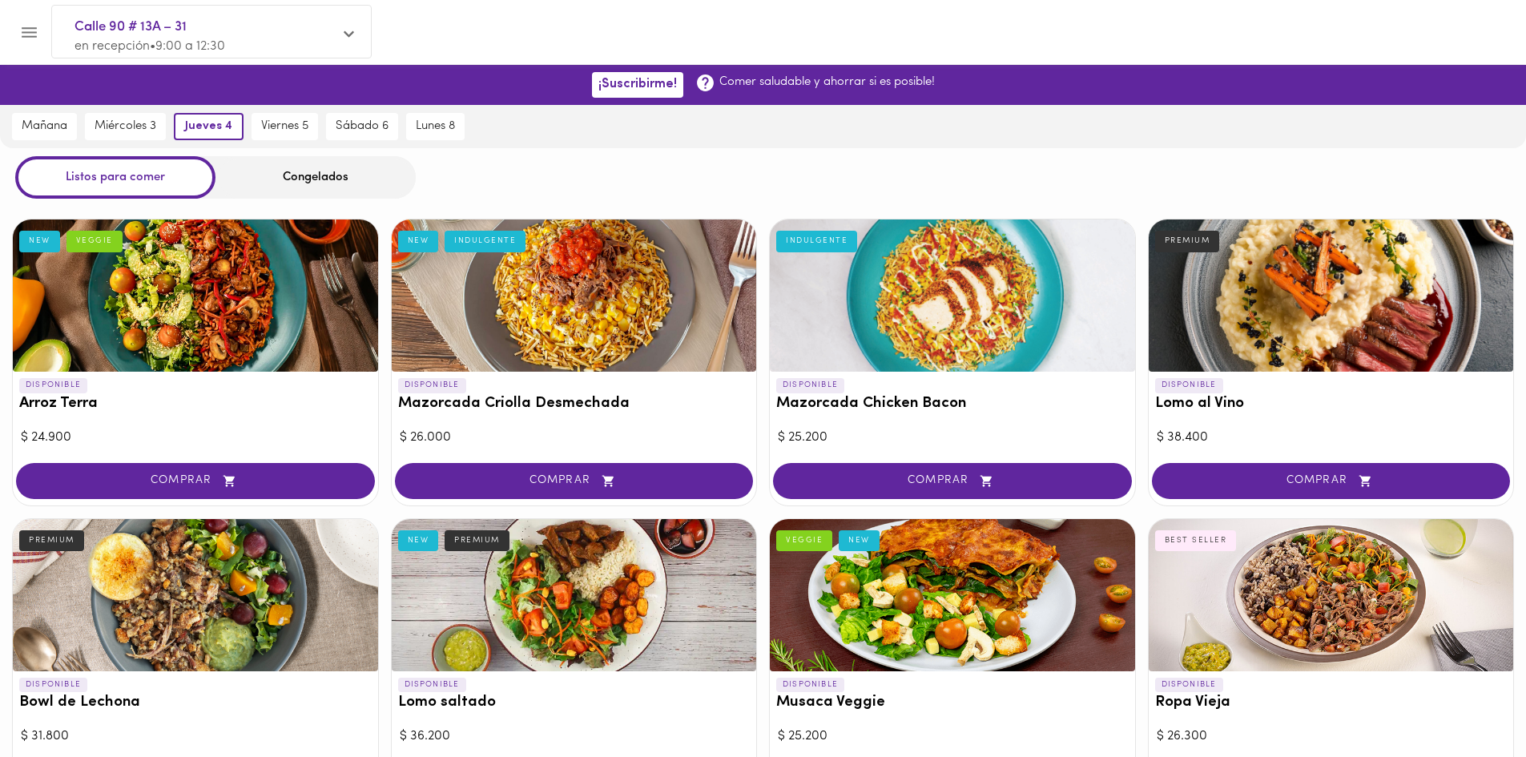
click at [1453, 35] on div at bounding box center [778, 32] width 1458 height 37
click at [1326, 0] on div at bounding box center [763, 32] width 1526 height 64
